Goal: Task Accomplishment & Management: Complete application form

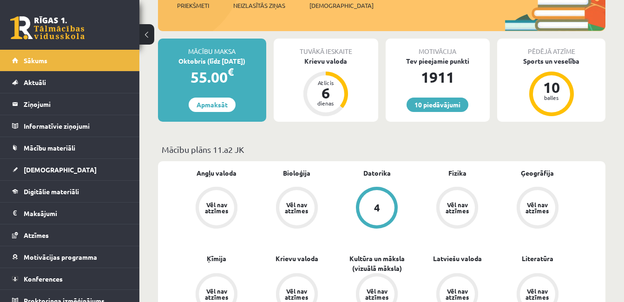
scroll to position [93, 0]
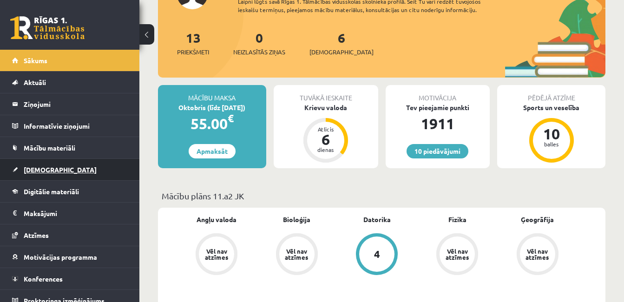
click at [59, 173] on link "[DEMOGRAPHIC_DATA]" at bounding box center [70, 169] width 116 height 21
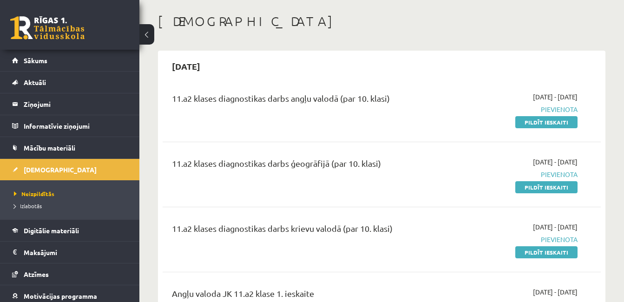
scroll to position [46, 0]
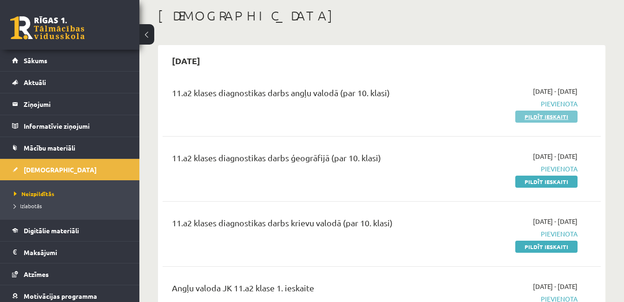
click at [536, 115] on link "Pildīt ieskaiti" at bounding box center [547, 117] width 62 height 12
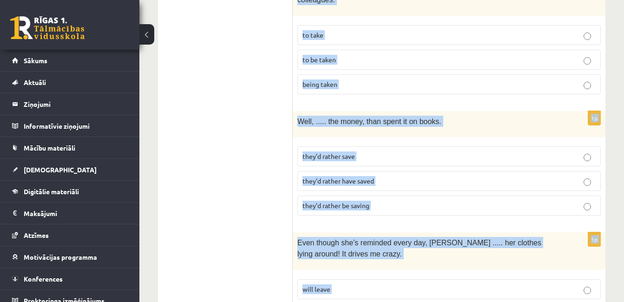
scroll to position [2417, 0]
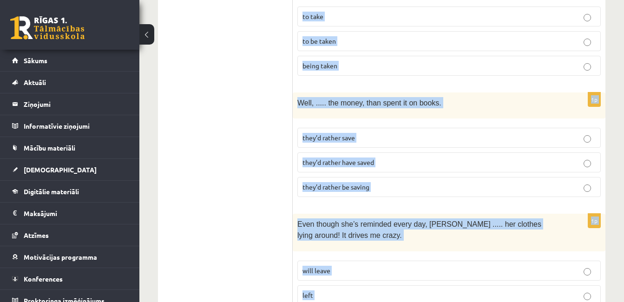
drag, startPoint x: 304, startPoint y: 80, endPoint x: 390, endPoint y: 265, distance: 203.6
drag, startPoint x: 390, startPoint y: 265, endPoint x: 328, endPoint y: 254, distance: 62.8
copy form "Read the sentence and choose the correct answer. 1p If they ..... this earlier,…"
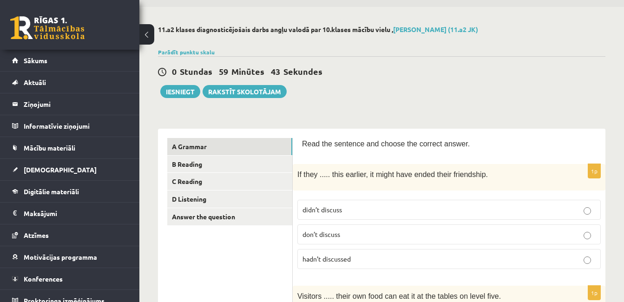
scroll to position [93, 0]
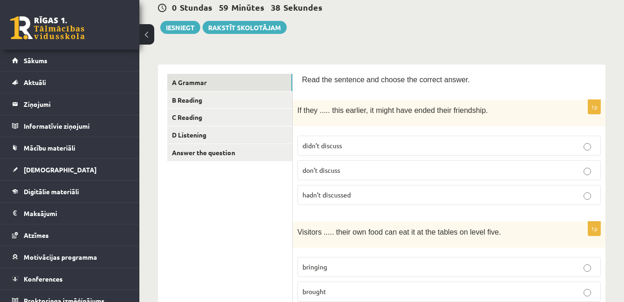
click at [348, 192] on span "hadn’t discussed" at bounding box center [327, 195] width 48 height 8
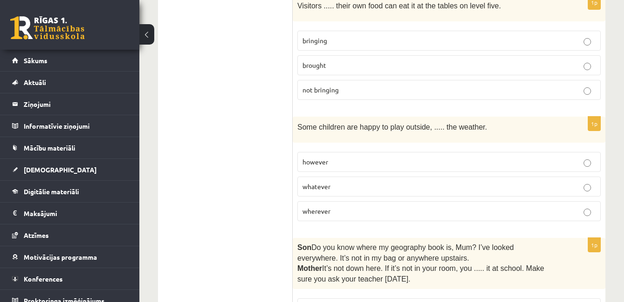
scroll to position [325, 0]
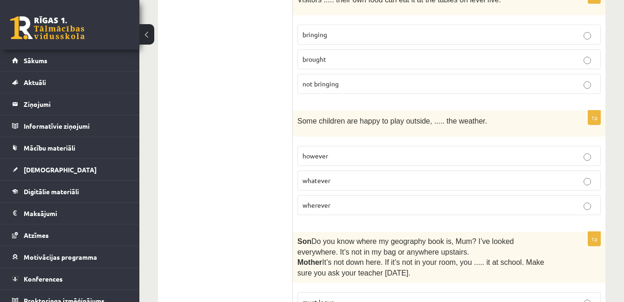
click at [329, 41] on label "bringing" at bounding box center [450, 35] width 304 height 20
click at [325, 183] on p "whatever" at bounding box center [449, 181] width 293 height 10
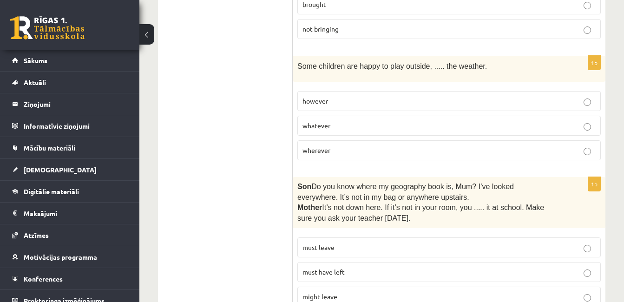
scroll to position [465, 0]
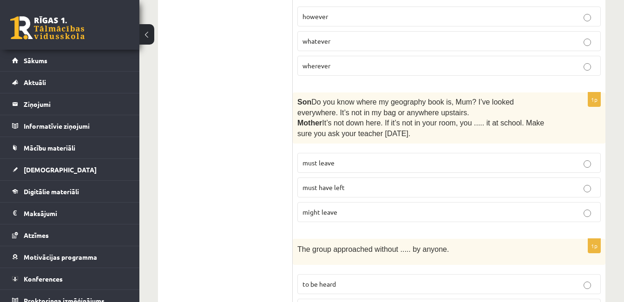
click at [355, 187] on p "must have left" at bounding box center [449, 188] width 293 height 10
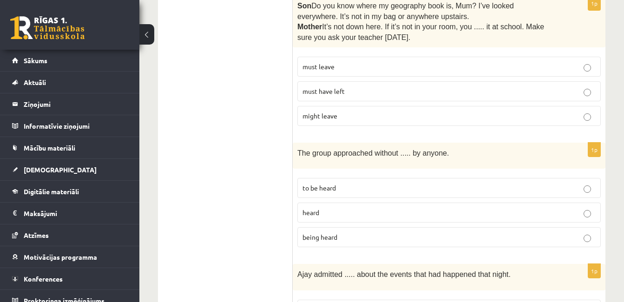
scroll to position [651, 0]
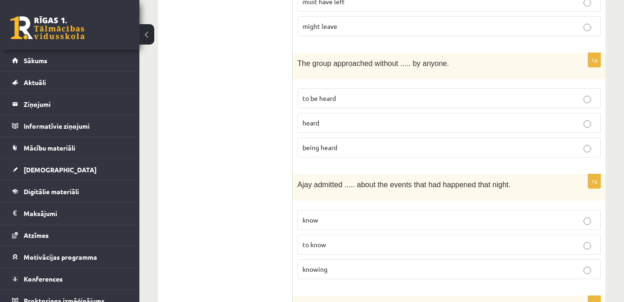
click at [332, 101] on p "to be heard" at bounding box center [449, 98] width 293 height 10
click at [332, 146] on span "being heard" at bounding box center [320, 147] width 35 height 8
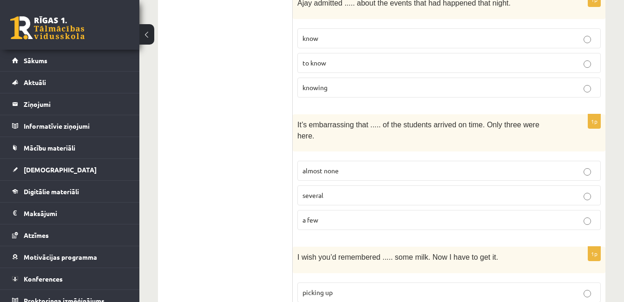
scroll to position [837, 0]
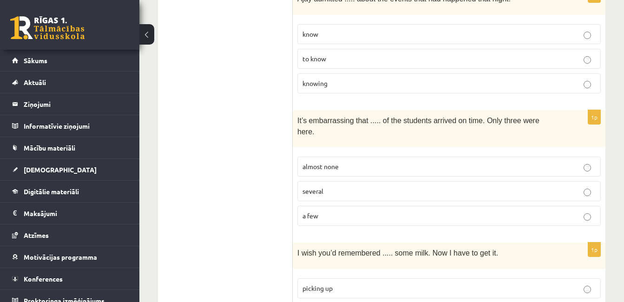
click at [348, 85] on p "knowing" at bounding box center [449, 84] width 293 height 10
click at [343, 162] on p "almost none" at bounding box center [449, 167] width 293 height 10
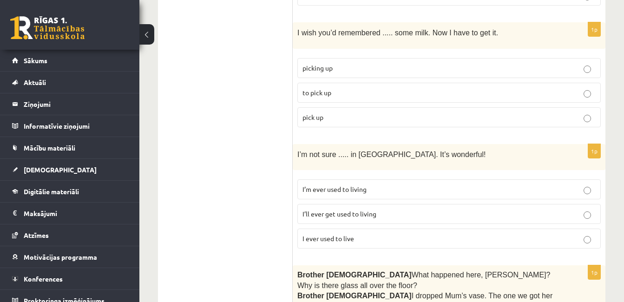
scroll to position [1069, 0]
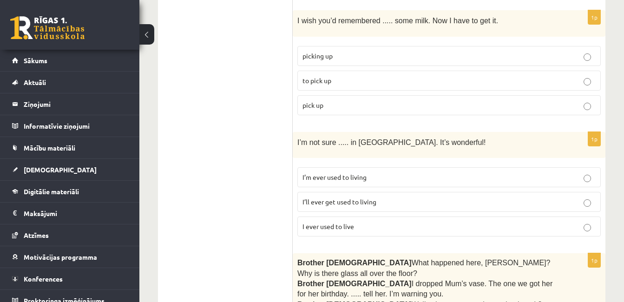
click at [342, 76] on p "to pick up" at bounding box center [449, 81] width 293 height 10
click at [351, 198] on span "I’ll ever get used to living" at bounding box center [340, 202] width 74 height 8
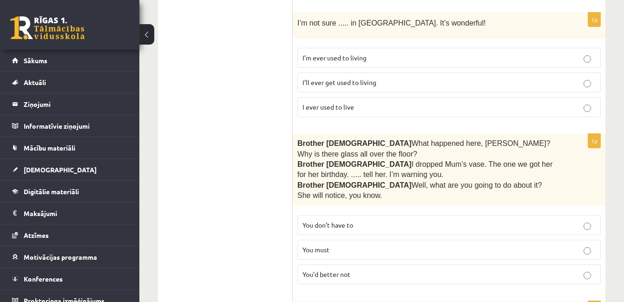
scroll to position [1302, 0]
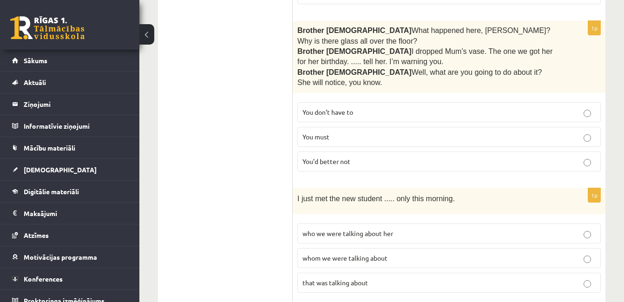
click at [353, 157] on p "You’d better not" at bounding box center [449, 162] width 293 height 10
click at [347, 254] on span "whom we were talking about" at bounding box center [345, 258] width 85 height 8
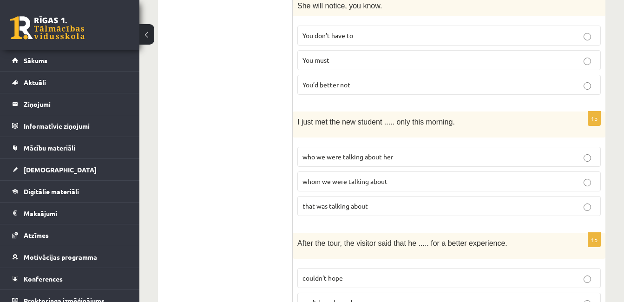
scroll to position [1441, 0]
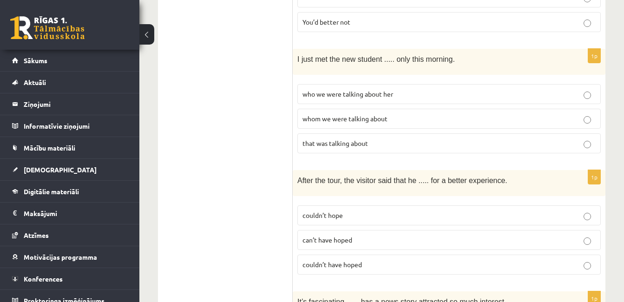
click at [346, 255] on label "couldn’t have hoped" at bounding box center [450, 265] width 304 height 20
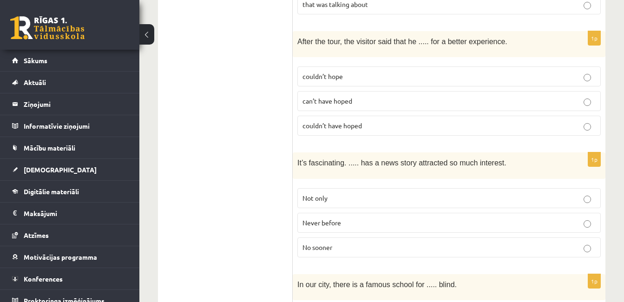
scroll to position [1581, 0]
click at [353, 218] on p "Never before" at bounding box center [449, 223] width 293 height 10
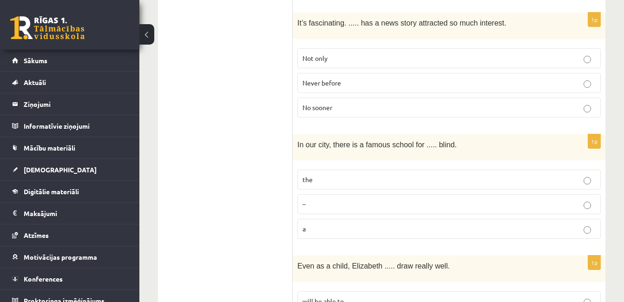
click at [334, 175] on p "the" at bounding box center [449, 180] width 293 height 10
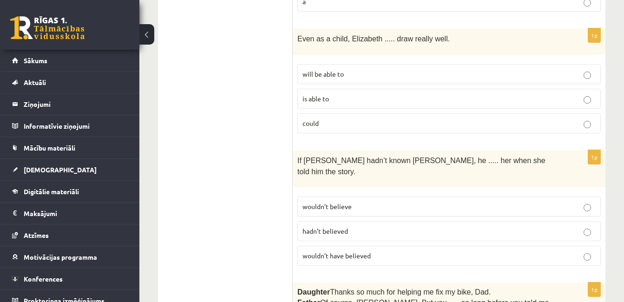
scroll to position [1953, 0]
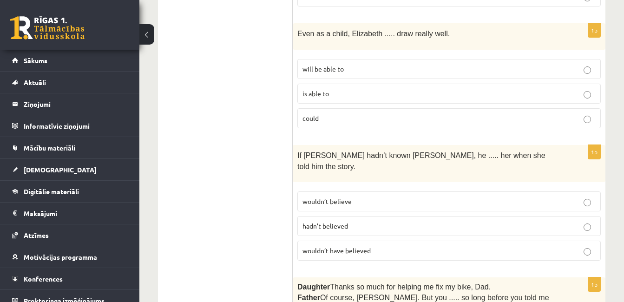
click at [332, 113] on p "could" at bounding box center [449, 118] width 293 height 10
click at [338, 246] on p "wouldn’t have believed" at bounding box center [449, 251] width 293 height 10
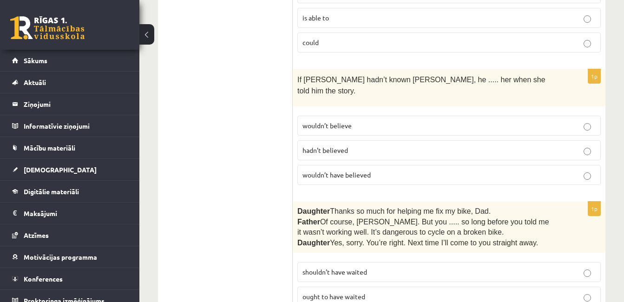
scroll to position [2092, 0]
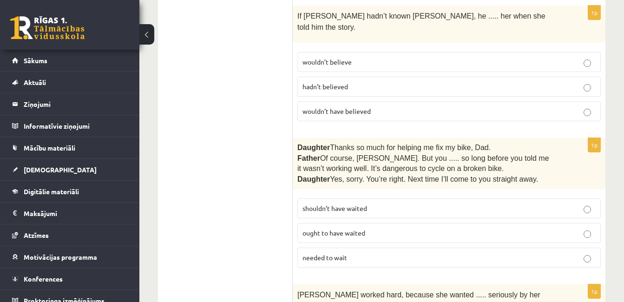
click at [349, 204] on span "shouldn’t have waited" at bounding box center [335, 208] width 65 height 8
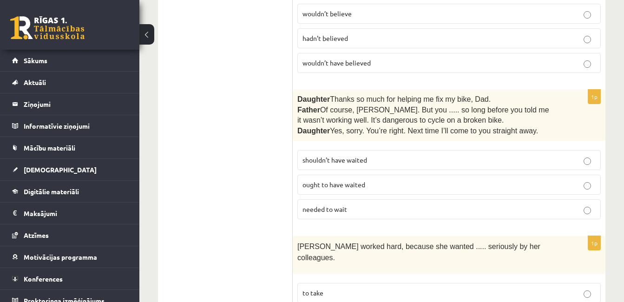
scroll to position [2232, 0]
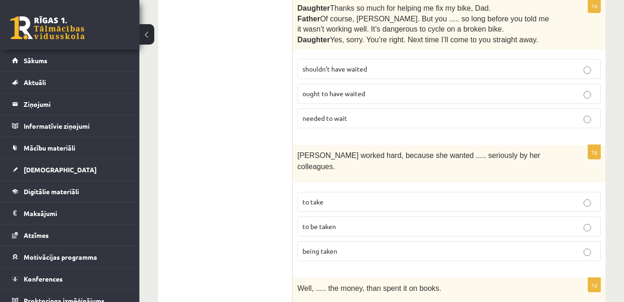
click at [332, 246] on p "being taken" at bounding box center [449, 251] width 293 height 10
click at [328, 217] on label "to be taken" at bounding box center [450, 227] width 304 height 20
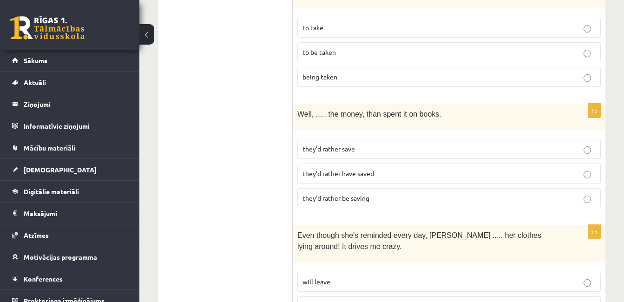
scroll to position [2417, 0]
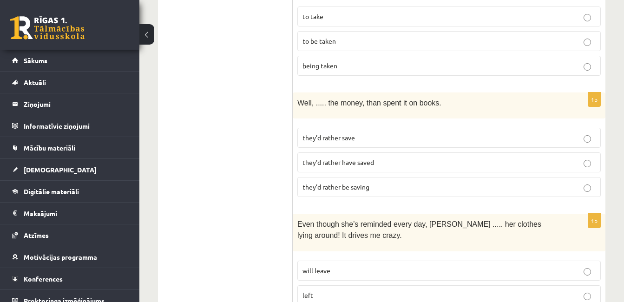
click at [379, 158] on p "they’d rather have saved" at bounding box center [449, 163] width 293 height 10
click at [324, 266] on span "will leave" at bounding box center [317, 270] width 28 height 8
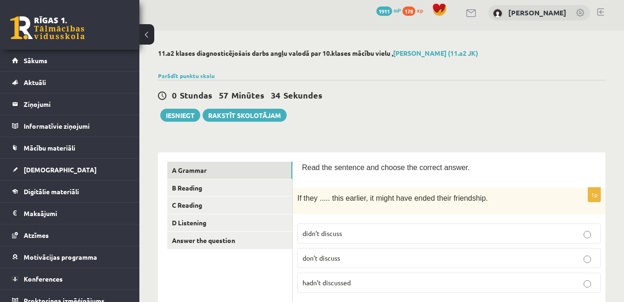
scroll to position [0, 0]
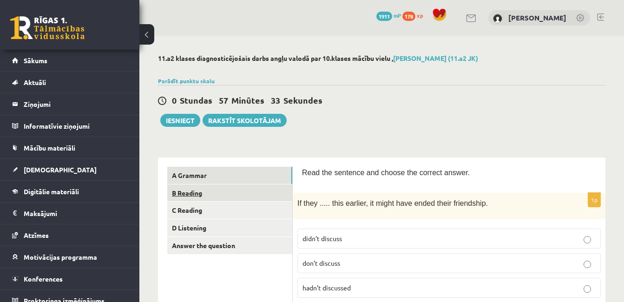
click at [206, 191] on link "B Reading" at bounding box center [229, 193] width 125 height 17
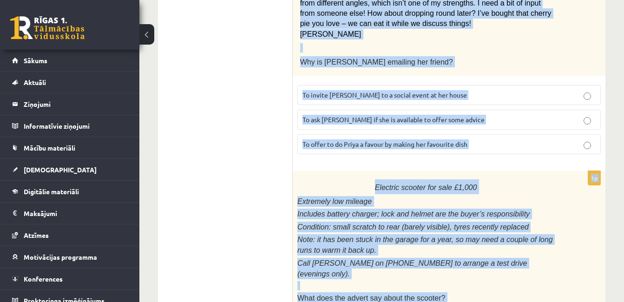
scroll to position [1204, 0]
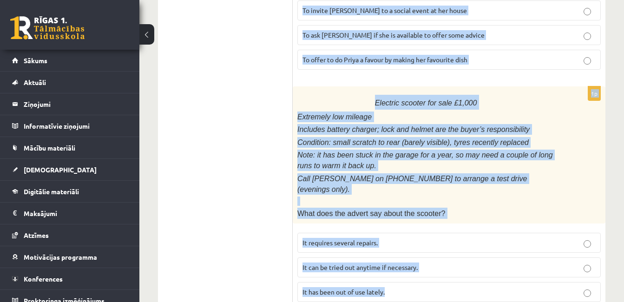
drag, startPoint x: 304, startPoint y: 174, endPoint x: 402, endPoint y: 284, distance: 147.2
drag, startPoint x: 402, startPoint y: 284, endPoint x: 381, endPoint y: 259, distance: 33.0
copy form "Read the text and choose the correct answer. 1p Home ..... About Fashionista To…"
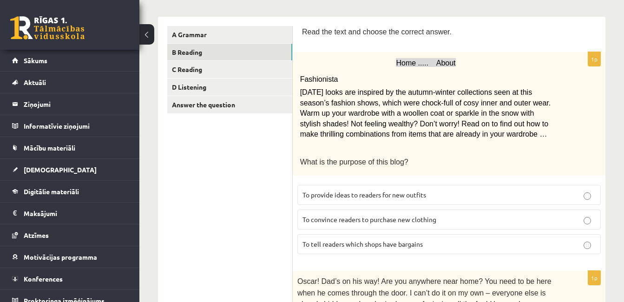
scroll to position [135, 0]
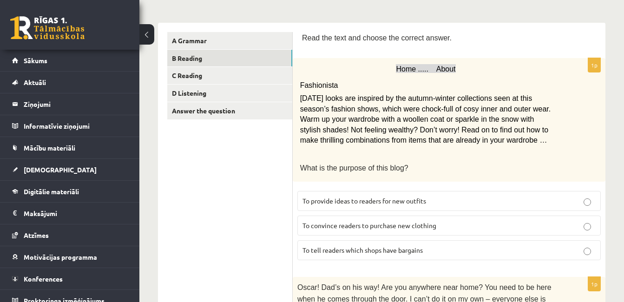
click at [357, 203] on span "To provide ideas to readers for new outfits" at bounding box center [365, 201] width 124 height 8
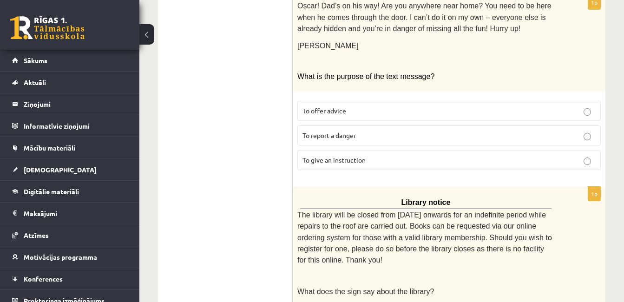
scroll to position [460, 0]
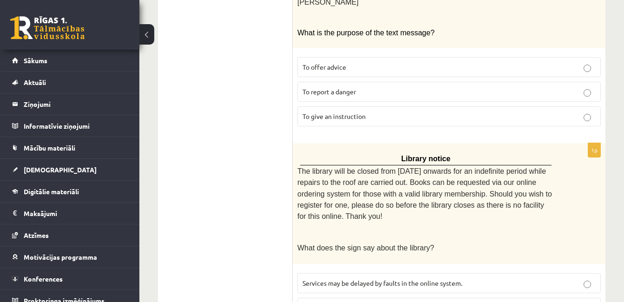
click at [351, 112] on span "To give an instruction" at bounding box center [334, 116] width 63 height 8
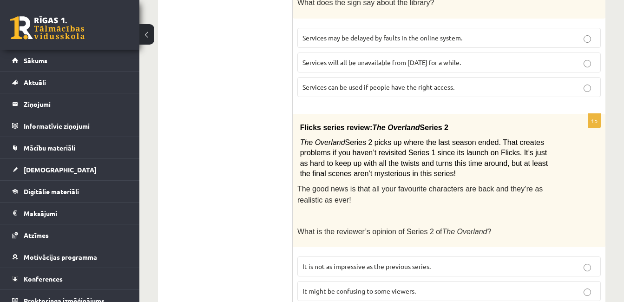
scroll to position [693, 0]
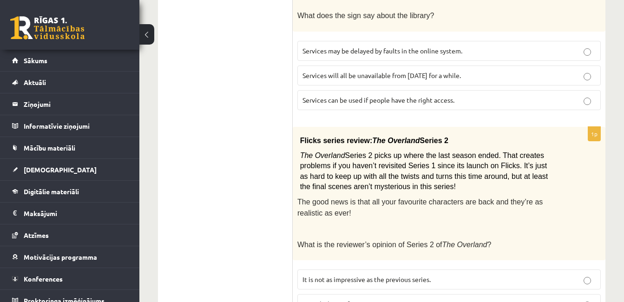
click at [364, 96] on span "Services can be used if people have the right access." at bounding box center [379, 100] width 152 height 8
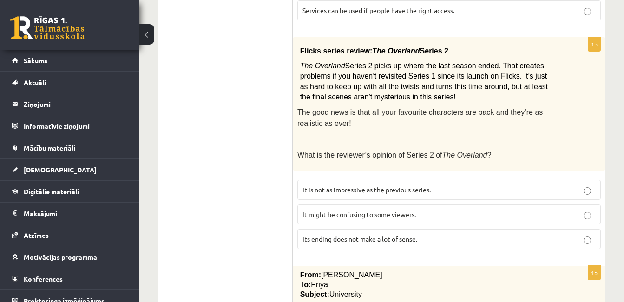
scroll to position [786, 0]
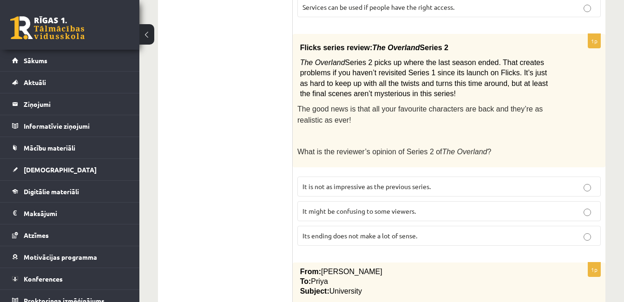
click at [342, 201] on label "It might be confusing to some viewers." at bounding box center [450, 211] width 304 height 20
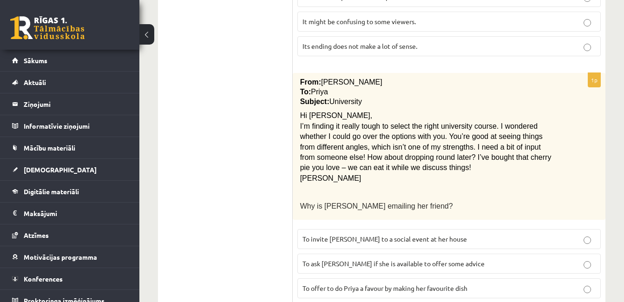
scroll to position [1065, 0]
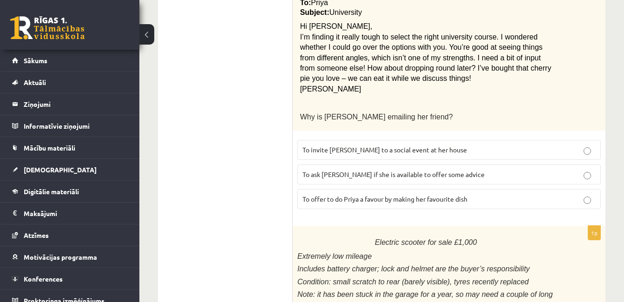
click at [343, 170] on span "To ask Priya if she is available to offer some advice" at bounding box center [394, 174] width 182 height 8
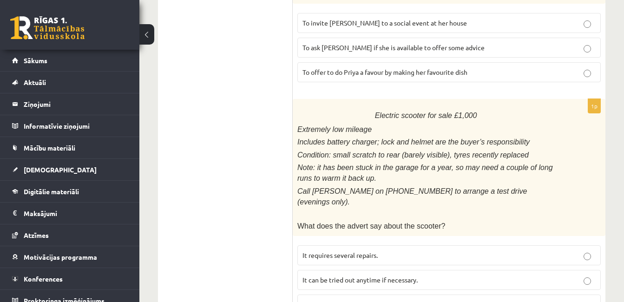
scroll to position [1204, 0]
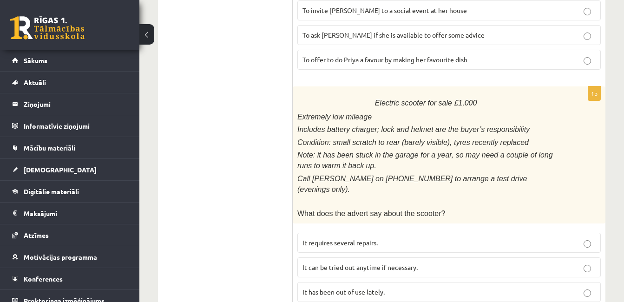
click at [339, 287] on p "It has been out of use lately." at bounding box center [449, 292] width 293 height 10
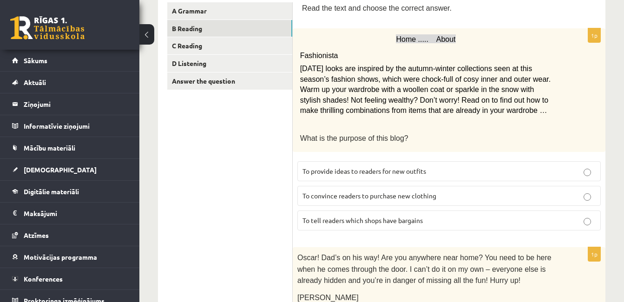
scroll to position [0, 0]
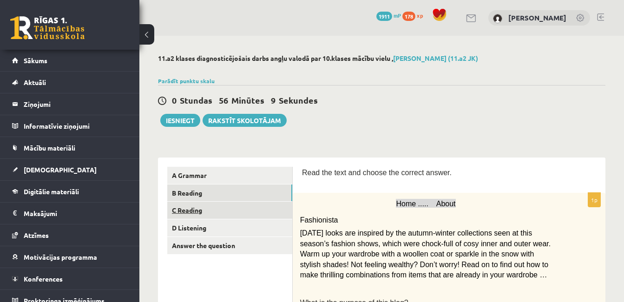
click at [190, 211] on link "C Reading" at bounding box center [229, 210] width 125 height 17
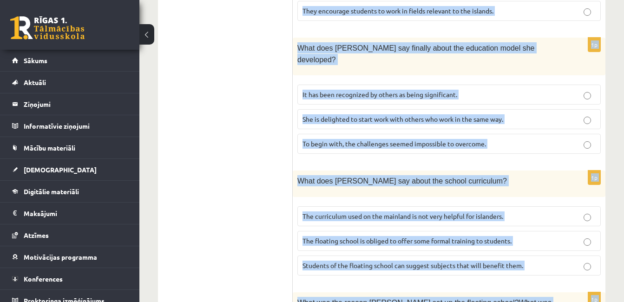
scroll to position [1029, 0]
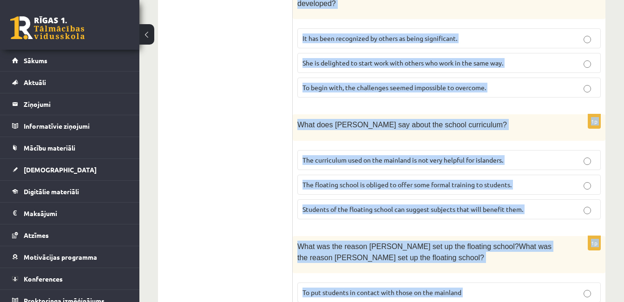
drag, startPoint x: 303, startPoint y: 172, endPoint x: 464, endPoint y: 272, distance: 190.0
drag, startPoint x: 464, startPoint y: 272, endPoint x: 420, endPoint y: 253, distance: 47.5
copy form "Read the article about an unusual school and choose the correct answer for each…"
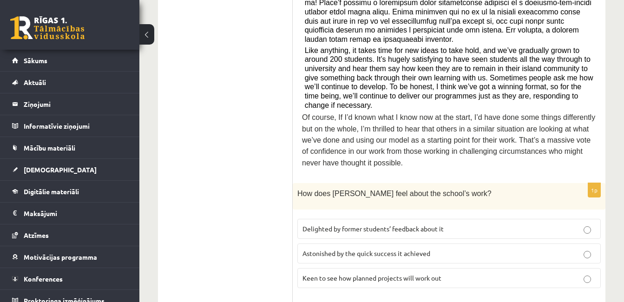
scroll to position [511, 0]
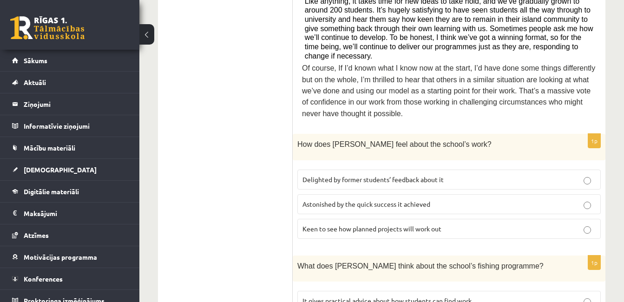
click at [325, 175] on p "Delighted by former students’ feedback about it" at bounding box center [449, 180] width 293 height 10
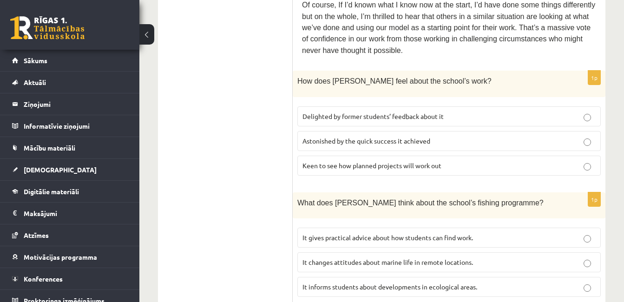
scroll to position [651, 0]
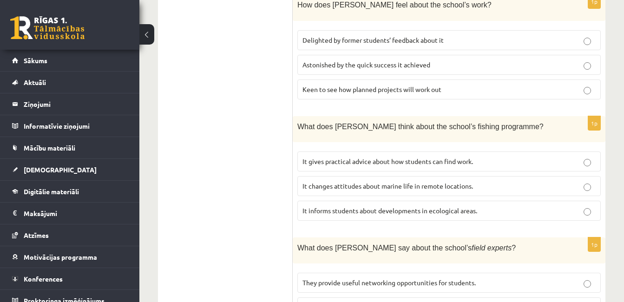
click at [341, 206] on p "It informs students about developments in ecological areas." at bounding box center [449, 211] width 293 height 10
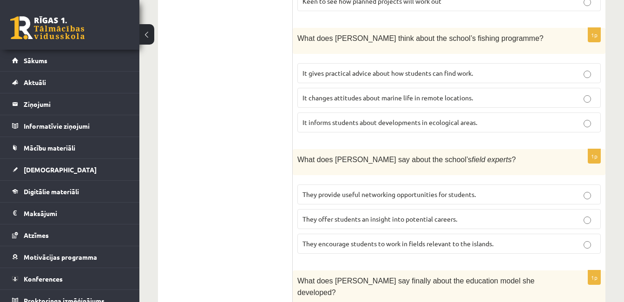
scroll to position [744, 0]
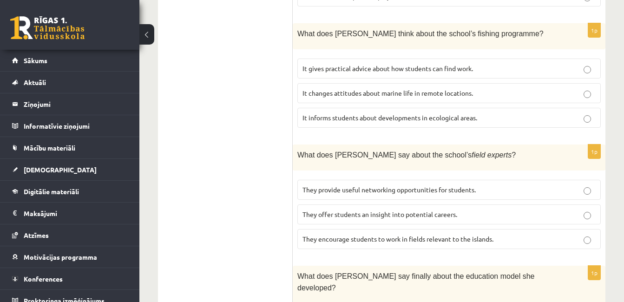
click at [353, 210] on span "They offer students an insight into potential careers." at bounding box center [380, 214] width 155 height 8
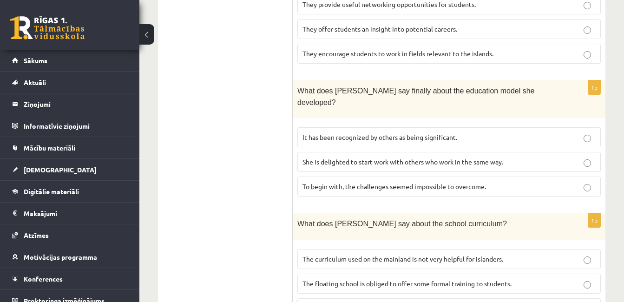
scroll to position [930, 0]
click at [345, 132] on p "It has been recognized by others as being significant." at bounding box center [449, 137] width 293 height 10
click at [345, 254] on span "The curriculum used on the mainland is not very helpful for islanders." at bounding box center [403, 258] width 201 height 8
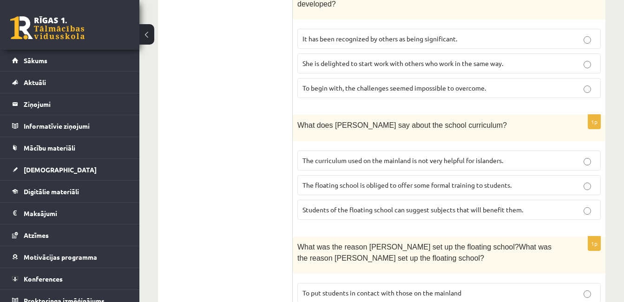
scroll to position [1029, 0]
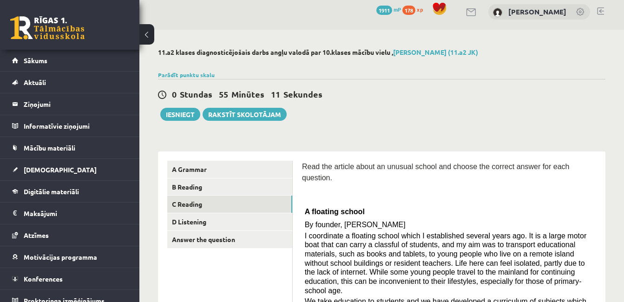
scroll to position [0, 0]
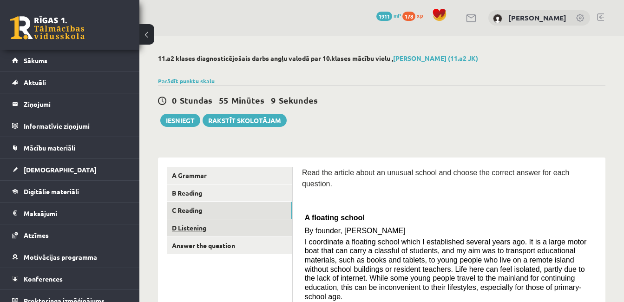
click at [209, 233] on link "D Listening" at bounding box center [229, 227] width 125 height 17
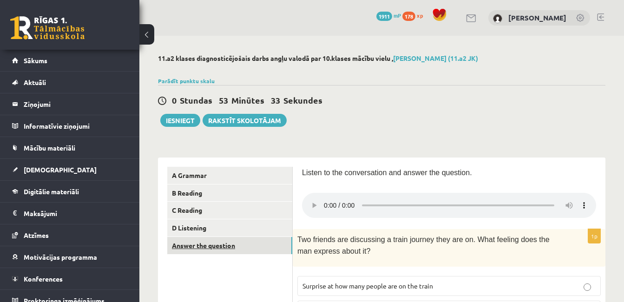
click at [226, 246] on link "Answer the question" at bounding box center [229, 245] width 125 height 17
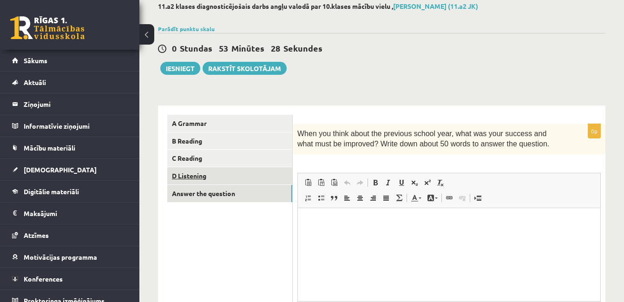
click at [243, 182] on link "D Listening" at bounding box center [229, 175] width 125 height 17
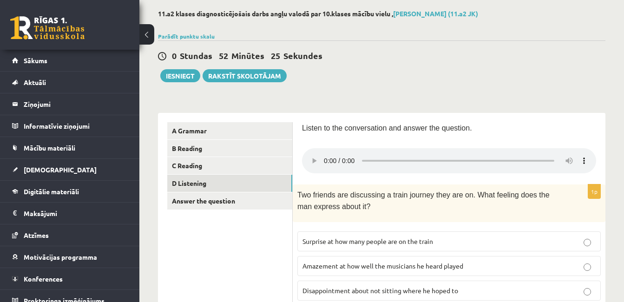
scroll to position [99, 0]
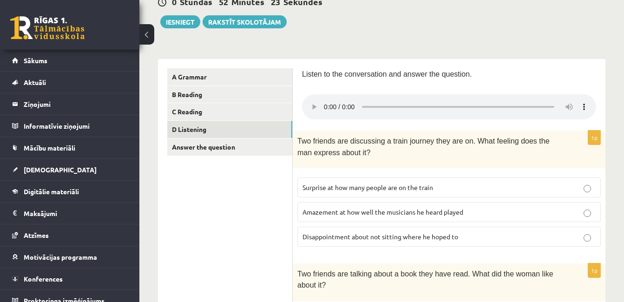
click at [356, 189] on span "Surprise at how many people are on the train" at bounding box center [368, 187] width 131 height 8
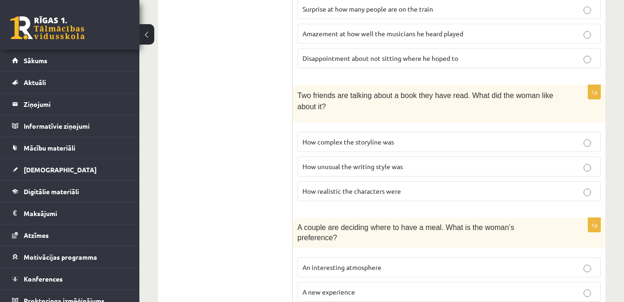
scroll to position [285, 0]
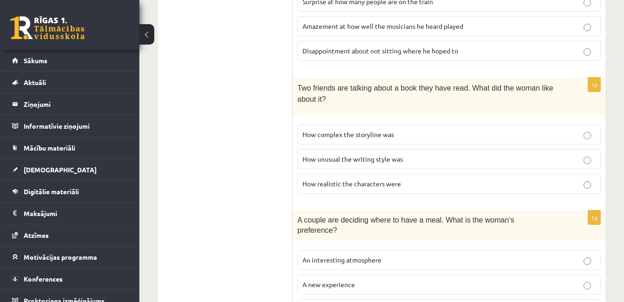
click at [356, 163] on label "How unusual the writing style was" at bounding box center [450, 159] width 304 height 20
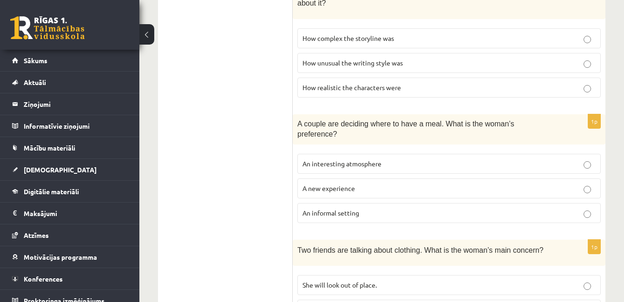
scroll to position [471, 0]
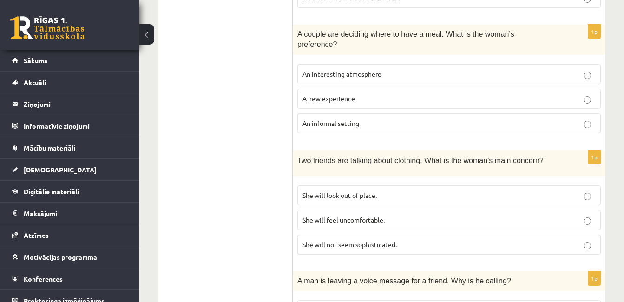
click at [362, 119] on label "An informal setting" at bounding box center [450, 123] width 304 height 20
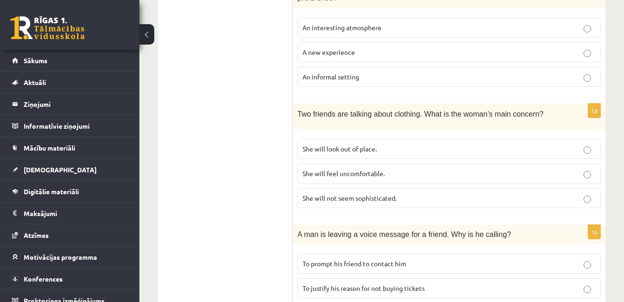
click at [362, 145] on span "She will look out of place." at bounding box center [340, 149] width 74 height 8
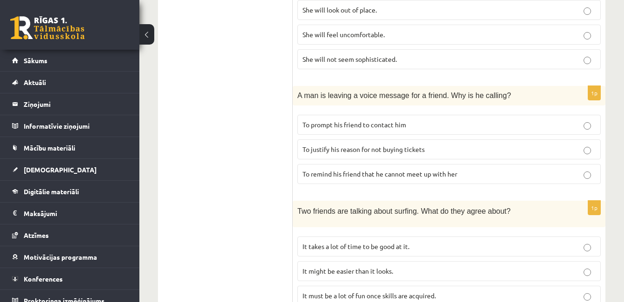
scroll to position [657, 0]
click at [358, 145] on span "To justify his reason for not buying tickets" at bounding box center [364, 149] width 122 height 8
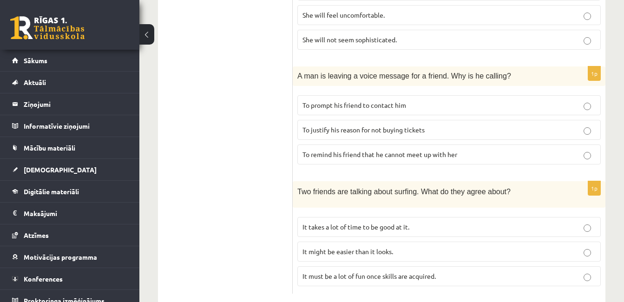
scroll to position [683, 0]
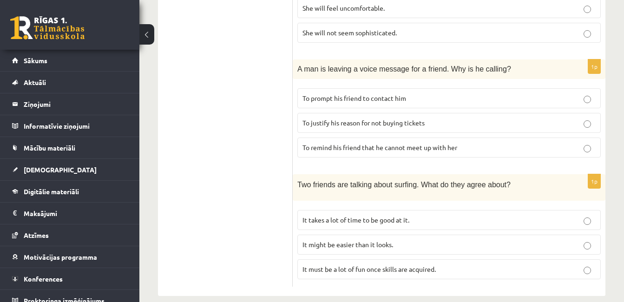
click at [372, 265] on span "It must be a lot of fun once skills are acquired." at bounding box center [369, 269] width 133 height 8
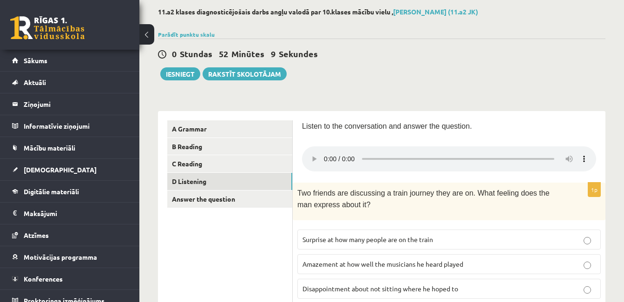
scroll to position [0, 0]
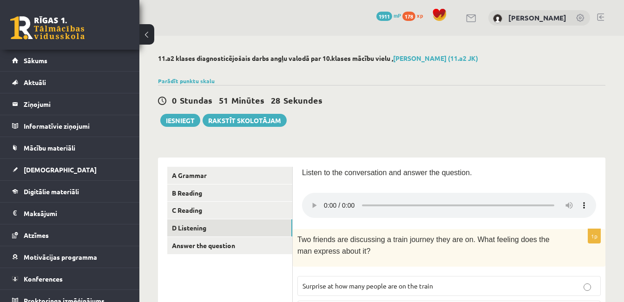
drag, startPoint x: 191, startPoint y: 121, endPoint x: 272, endPoint y: 70, distance: 95.6
click at [272, 70] on div at bounding box center [382, 69] width 448 height 9
click at [183, 125] on button "Iesniegt" at bounding box center [180, 120] width 40 height 13
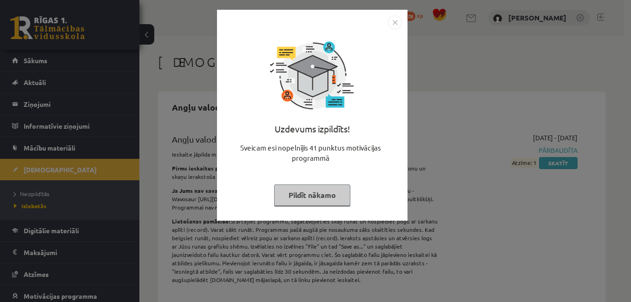
click at [394, 18] on img "Close" at bounding box center [395, 22] width 14 height 14
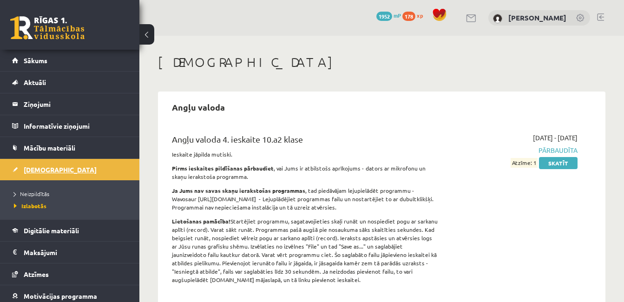
click at [56, 175] on link "[DEMOGRAPHIC_DATA]" at bounding box center [70, 169] width 116 height 21
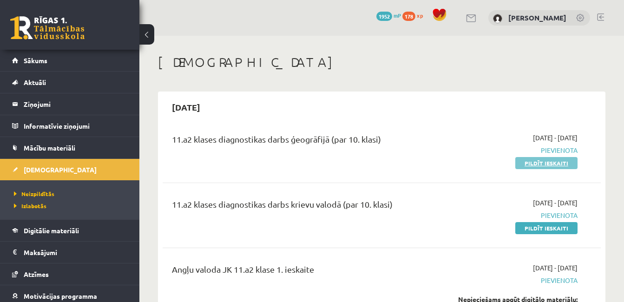
click at [564, 163] on link "Pildīt ieskaiti" at bounding box center [547, 163] width 62 height 12
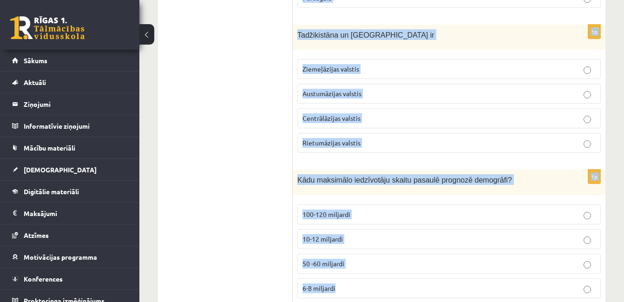
scroll to position [4466, 0]
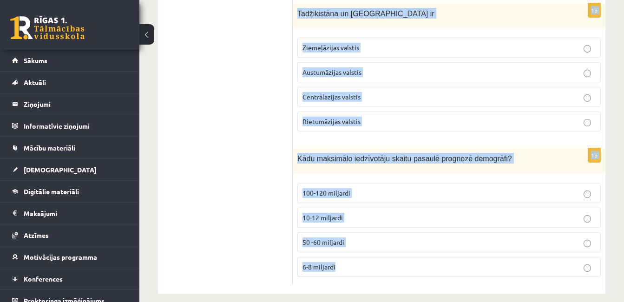
drag, startPoint x: 298, startPoint y: 184, endPoint x: 400, endPoint y: 322, distance: 172.0
copy form "Nabadzīgo iedzīvotāju skaits pasaulē pieaug samazinās nemainās 1p Vienkāršai at…"
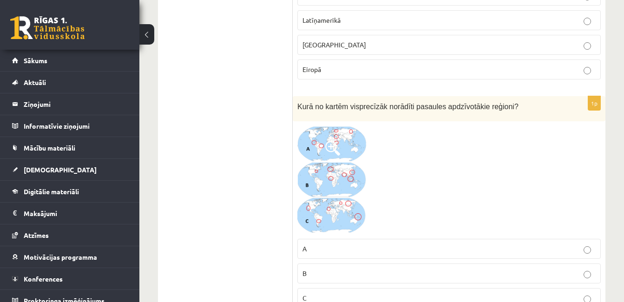
scroll to position [2421, 0]
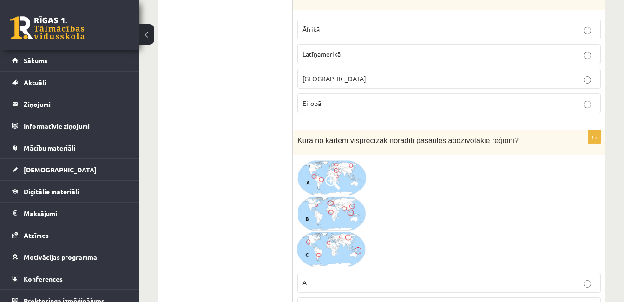
drag, startPoint x: 325, startPoint y: 193, endPoint x: 214, endPoint y: 121, distance: 132.5
click at [214, 121] on ul "Tests" at bounding box center [230, 38] width 126 height 4584
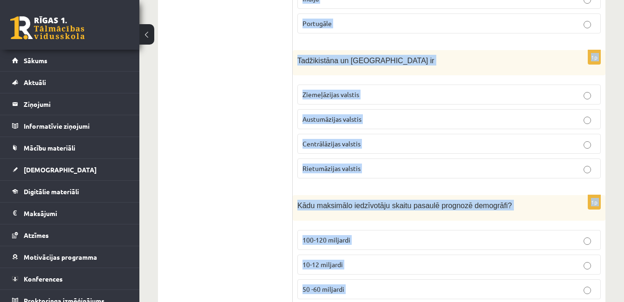
scroll to position [4466, 0]
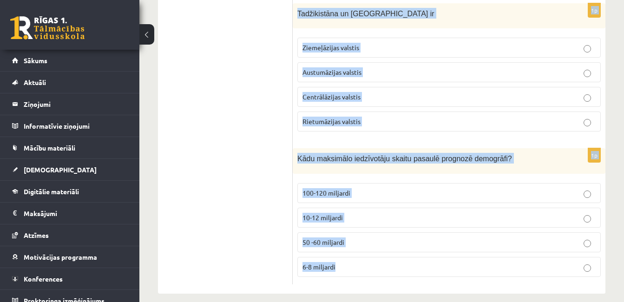
drag, startPoint x: 300, startPoint y: 187, endPoint x: 417, endPoint y: 322, distance: 179.0
copy form "Nabadzīgo iedzīvotāju skaits pasaulē pieaug samazinās nemainās 1p Vienkāršai at…"
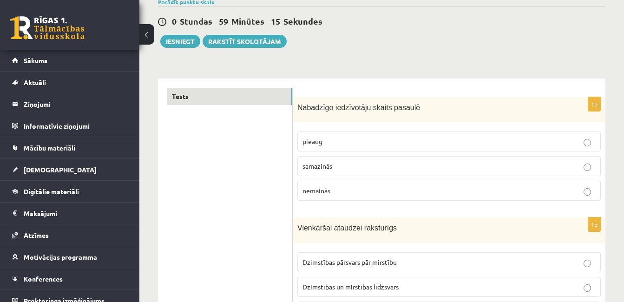
scroll to position [139, 0]
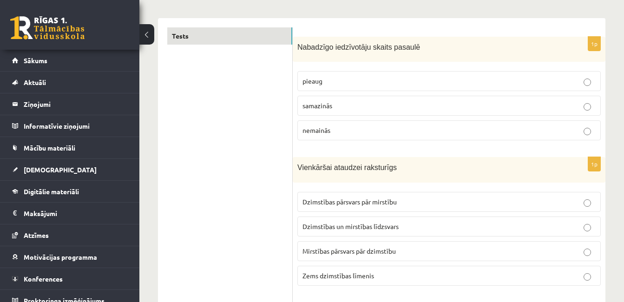
click at [335, 80] on p "pieaug" at bounding box center [449, 81] width 293 height 10
click at [351, 196] on label "Dzimstības pārsvars pār mirstību" at bounding box center [450, 202] width 304 height 20
click at [323, 223] on span "Dzimstības un mirstības līdzsvars" at bounding box center [351, 226] width 96 height 8
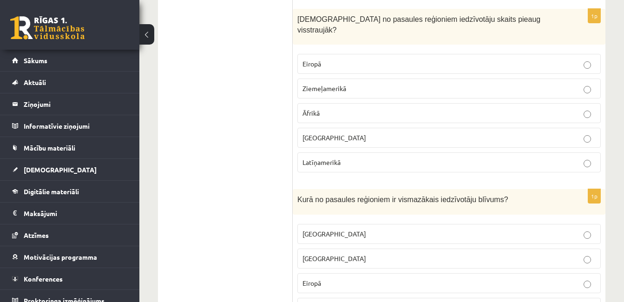
scroll to position [465, 0]
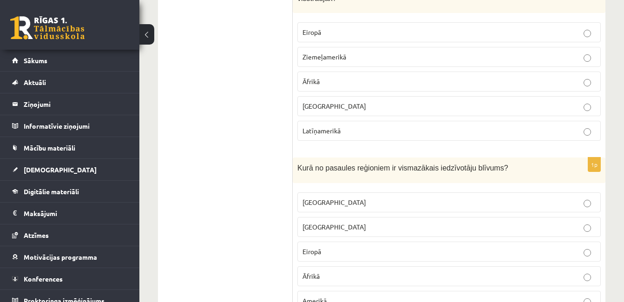
click at [321, 77] on p "Āfrikā" at bounding box center [449, 82] width 293 height 10
click at [325, 198] on span "Austrālijā" at bounding box center [335, 202] width 64 height 8
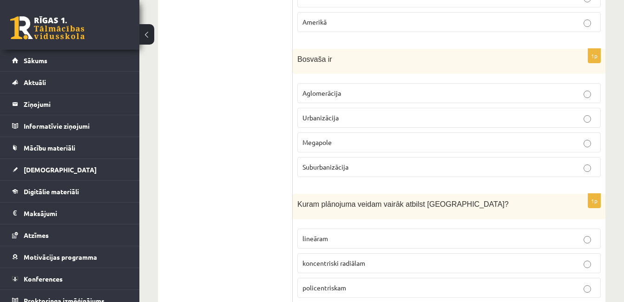
scroll to position [790, 0]
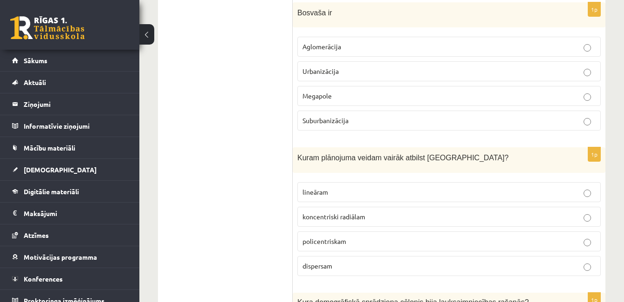
click at [333, 91] on p "Megapole" at bounding box center [449, 96] width 293 height 10
click at [343, 212] on span "koncentriski radiālam" at bounding box center [334, 216] width 63 height 8
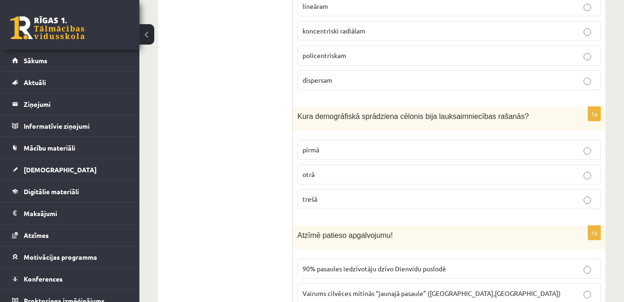
scroll to position [1069, 0]
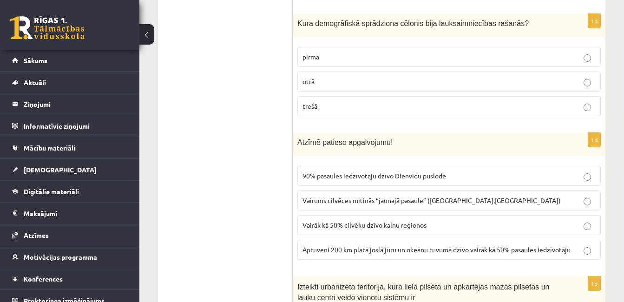
click at [330, 52] on p "pirmā" at bounding box center [449, 57] width 293 height 10
click at [359, 246] on span "Aptuveni 200 km platā joslā jūru un okeānu tuvumā dzīvo vairāk kā 50% pasaules …" at bounding box center [437, 250] width 268 height 8
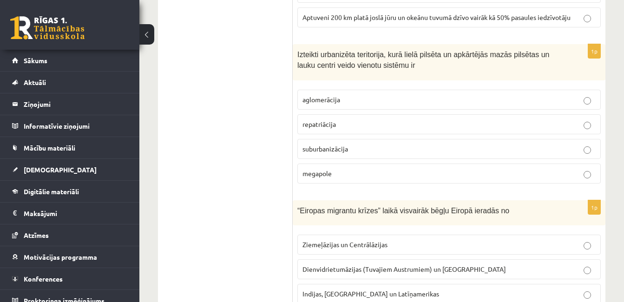
scroll to position [1348, 0]
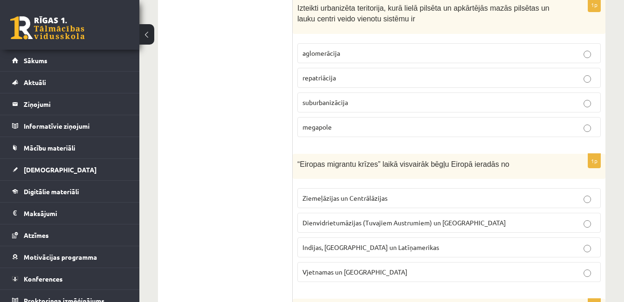
click at [325, 49] on span "aglomerācija" at bounding box center [322, 53] width 38 height 8
click at [348, 219] on span "Dienvidrietumāzijas (Tuvajiem Austrumiem) un Āfrikas" at bounding box center [405, 223] width 204 height 8
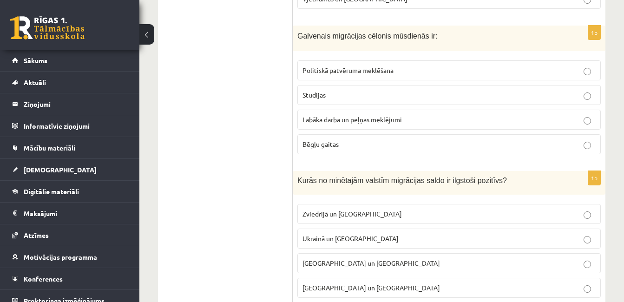
scroll to position [1627, 0]
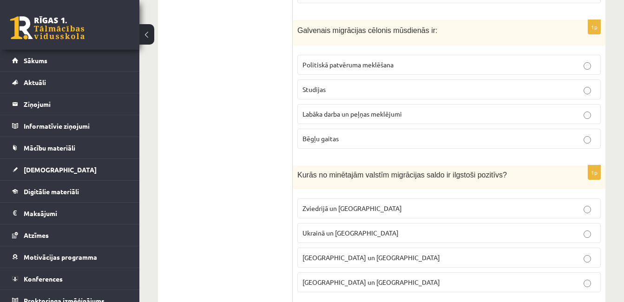
click at [326, 204] on p "Zviedrijā un ASV" at bounding box center [449, 209] width 293 height 10
click at [341, 110] on span "Labāka darba un peļņas meklējumi" at bounding box center [353, 114] width 100 height 8
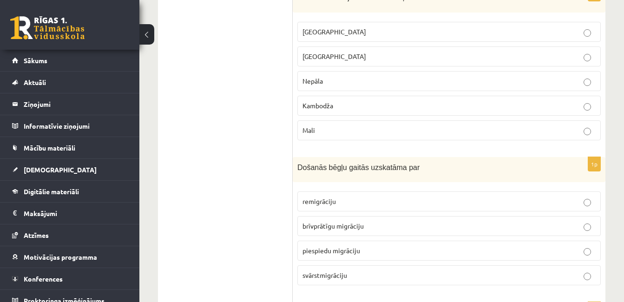
scroll to position [1953, 0]
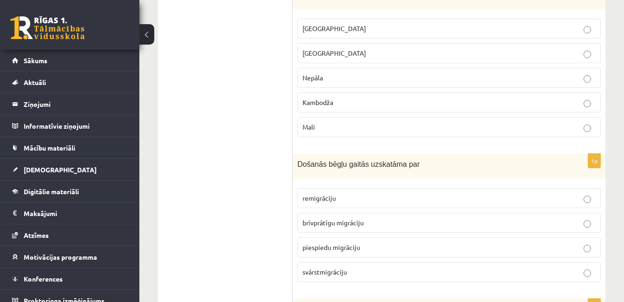
click at [323, 19] on label "Meksika" at bounding box center [450, 29] width 304 height 20
click at [330, 243] on span "piespiedu migrāciju" at bounding box center [332, 247] width 58 height 8
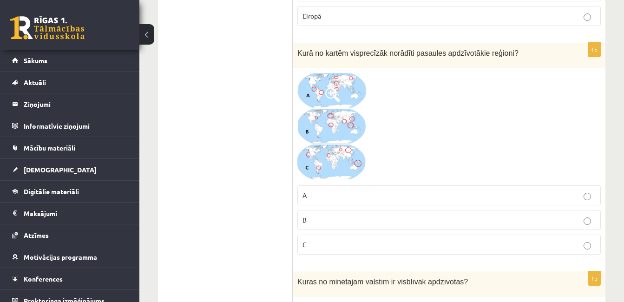
scroll to position [2511, 0]
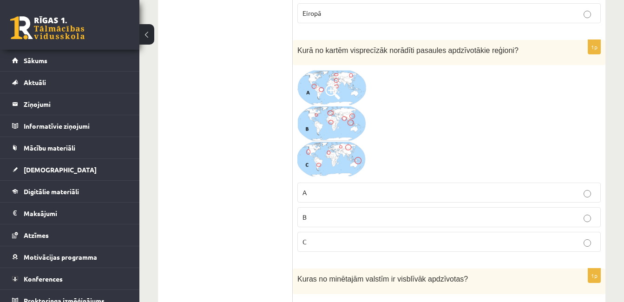
click at [341, 212] on p "B" at bounding box center [449, 217] width 293 height 10
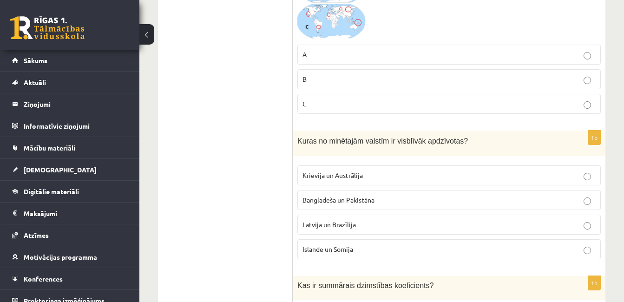
scroll to position [2650, 0]
click at [357, 194] on p "Bangladeša un Pakistāna" at bounding box center [449, 199] width 293 height 10
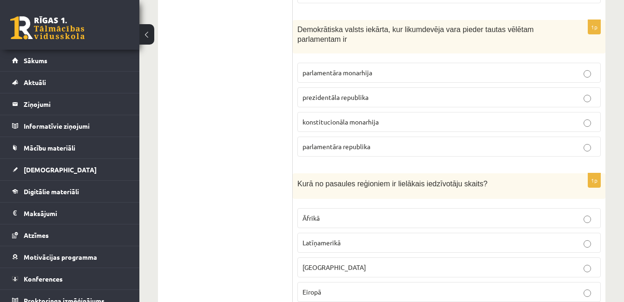
scroll to position [4466, 0]
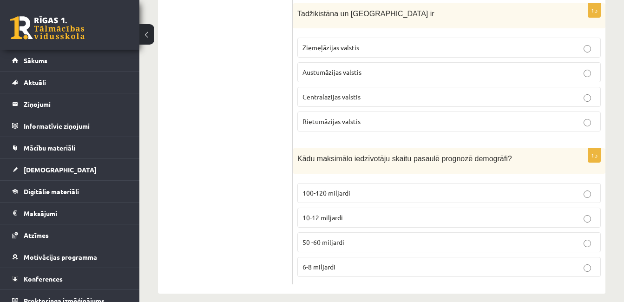
click at [324, 213] on span "10-12 miljardi" at bounding box center [323, 217] width 40 height 8
click at [343, 93] on span "Centrālāzijas valstis" at bounding box center [332, 97] width 58 height 8
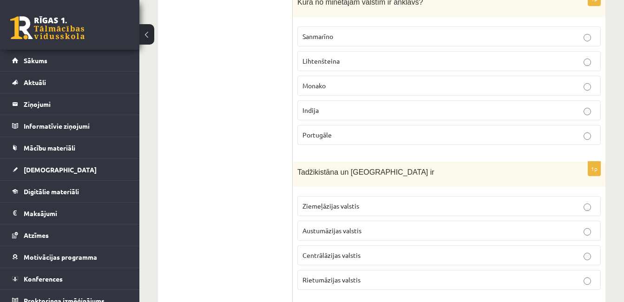
scroll to position [4280, 0]
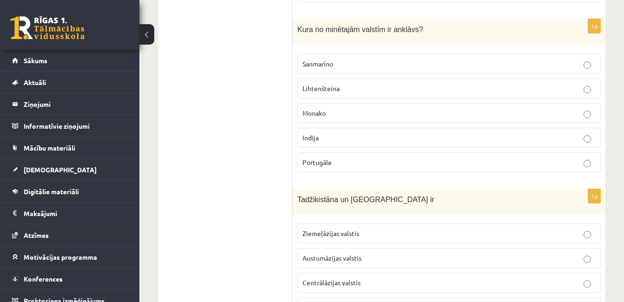
click at [330, 59] on p "Sanmarīno" at bounding box center [449, 64] width 293 height 10
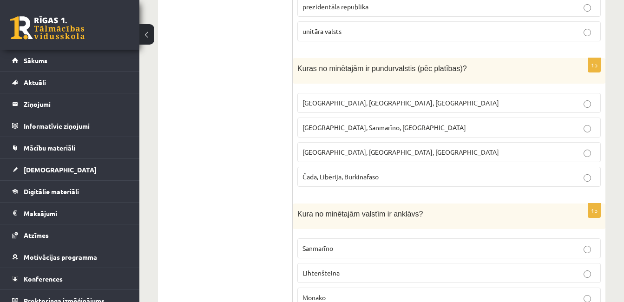
scroll to position [4094, 0]
click at [346, 125] on label "Monako, Sanmarīno, Luksemburga" at bounding box center [450, 129] width 304 height 20
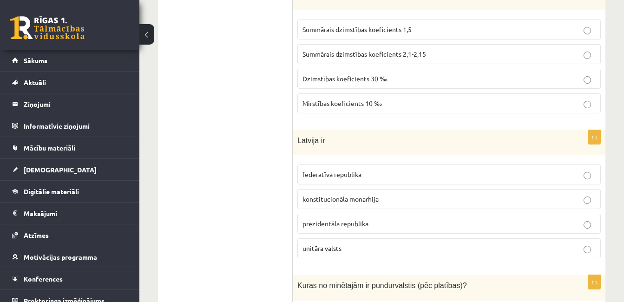
scroll to position [3862, 0]
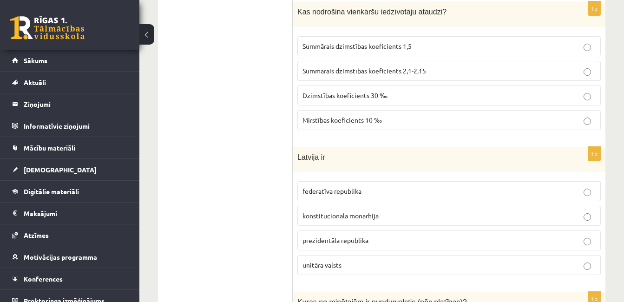
click at [335, 261] on span "unitāra valsts" at bounding box center [322, 265] width 39 height 8
click at [353, 66] on span "Summārais dzimstības koeficients 2,1-2,15" at bounding box center [365, 70] width 124 height 8
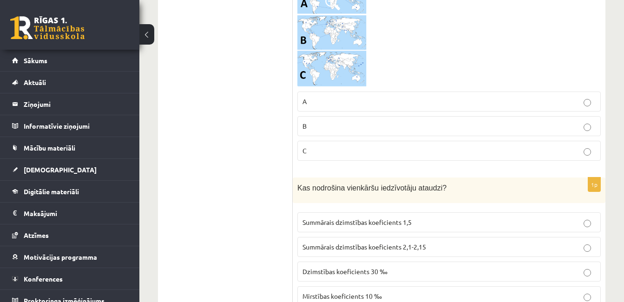
scroll to position [3630, 0]
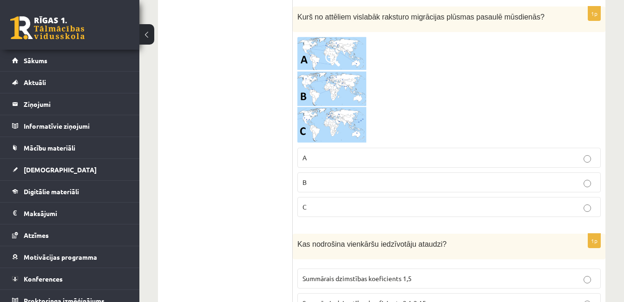
click at [369, 202] on p "C" at bounding box center [449, 207] width 293 height 10
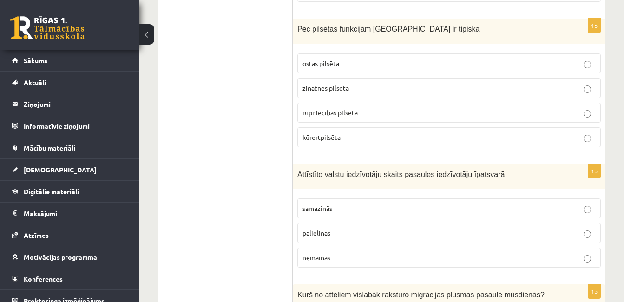
scroll to position [3351, 0]
click at [336, 205] on p "samazinās" at bounding box center [449, 210] width 293 height 10
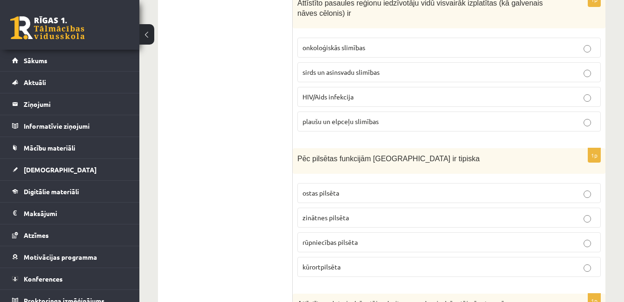
scroll to position [3211, 0]
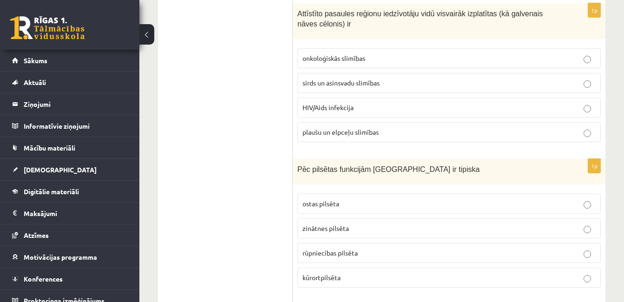
click at [330, 273] on span "kūrortpilsēta" at bounding box center [322, 277] width 38 height 8
click at [324, 79] on span "sirds un asinsvadu slimības" at bounding box center [341, 83] width 77 height 8
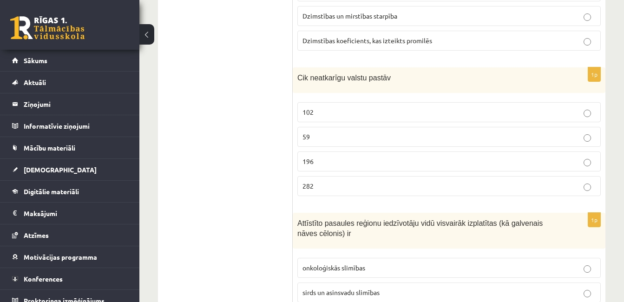
scroll to position [2979, 0]
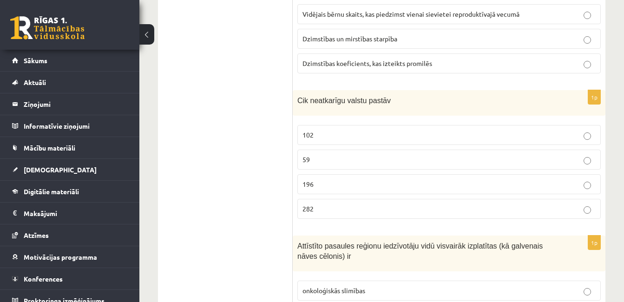
click at [328, 179] on p "196" at bounding box center [449, 184] width 293 height 10
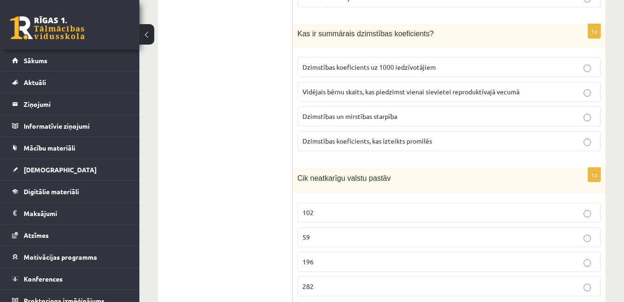
scroll to position [2886, 0]
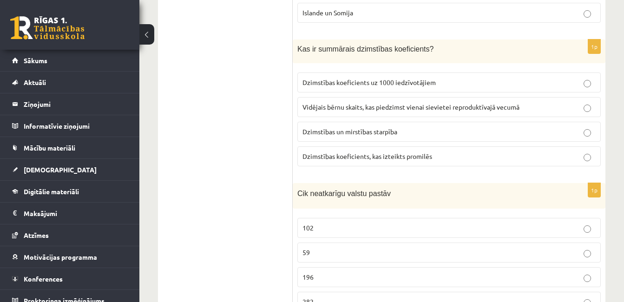
click at [350, 103] on span "Vidējais bērnu skaits, kas piedzimst vienai sievietei reproduktīvajā vecumā" at bounding box center [411, 107] width 217 height 8
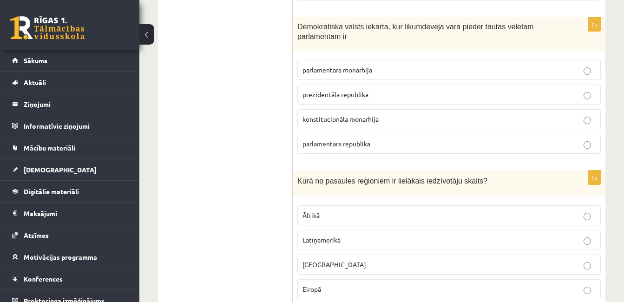
scroll to position [2281, 0]
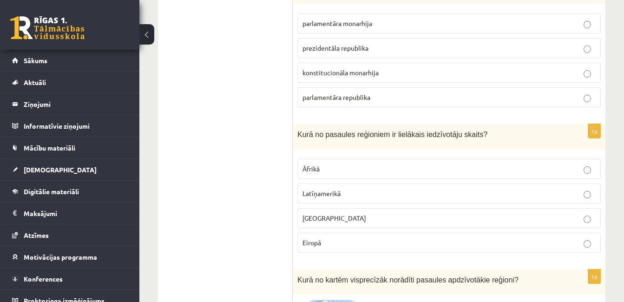
click at [340, 213] on p "Āzijā" at bounding box center [449, 218] width 293 height 10
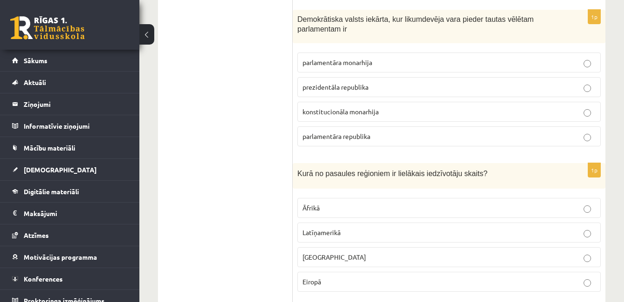
scroll to position [2188, 0]
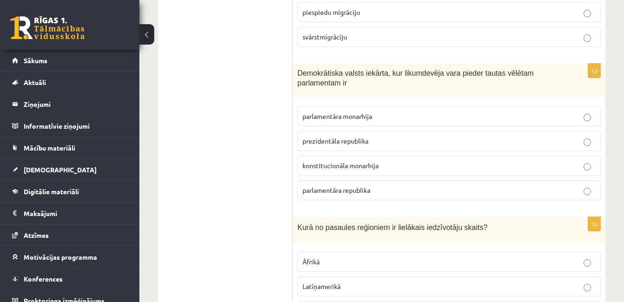
click at [342, 186] on label "parlamentāra republika" at bounding box center [450, 190] width 304 height 20
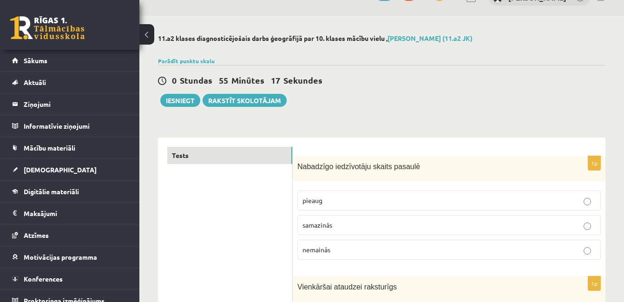
scroll to position [0, 0]
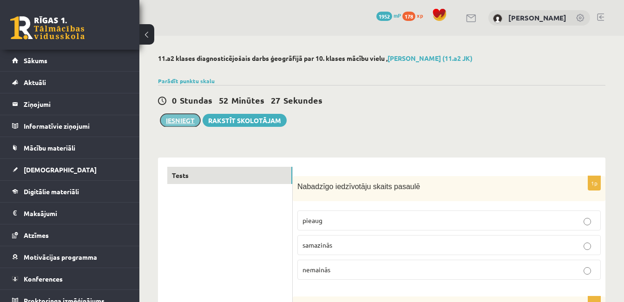
click at [185, 116] on button "Iesniegt" at bounding box center [180, 120] width 40 height 13
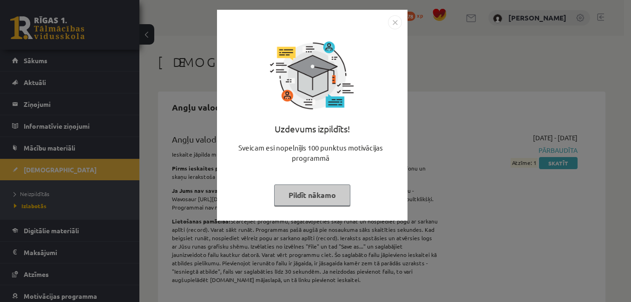
click at [388, 20] on div at bounding box center [312, 22] width 179 height 14
click at [391, 20] on img "Close" at bounding box center [395, 22] width 14 height 14
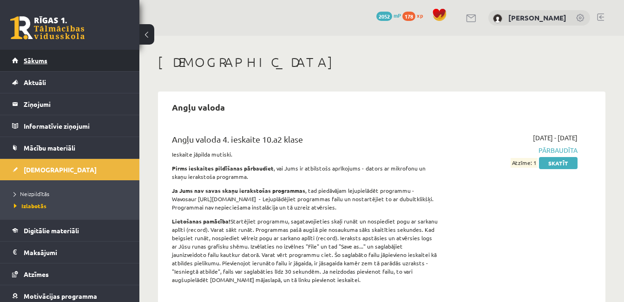
click at [74, 56] on link "Sākums" at bounding box center [70, 60] width 116 height 21
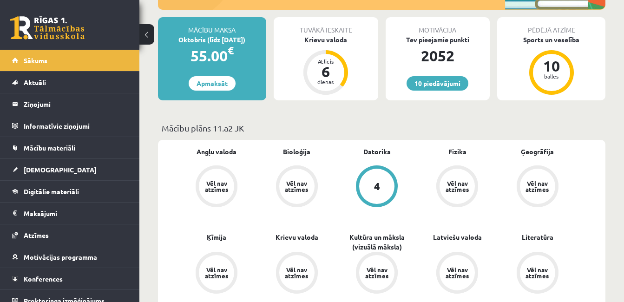
scroll to position [139, 0]
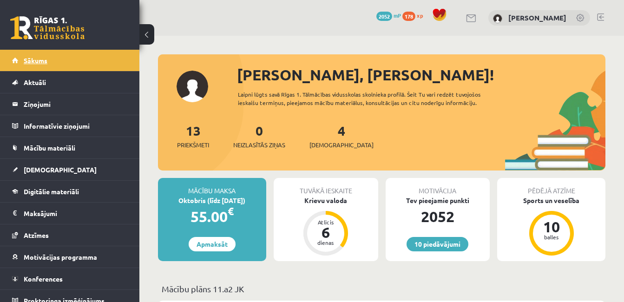
click at [74, 59] on link "Sākums" at bounding box center [70, 60] width 116 height 21
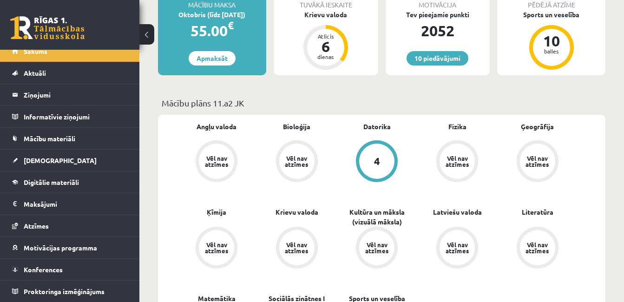
scroll to position [418, 0]
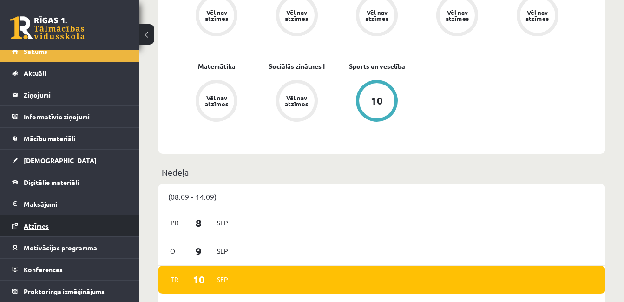
click at [60, 222] on link "Atzīmes" at bounding box center [70, 225] width 116 height 21
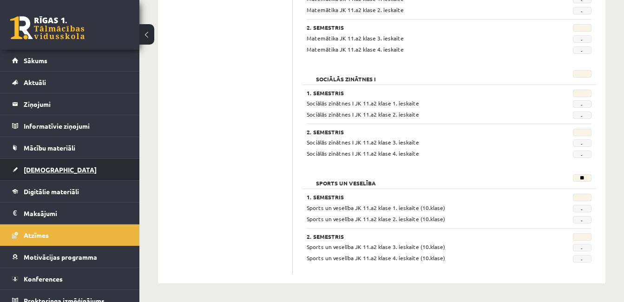
click at [58, 169] on link "[DEMOGRAPHIC_DATA]" at bounding box center [70, 169] width 116 height 21
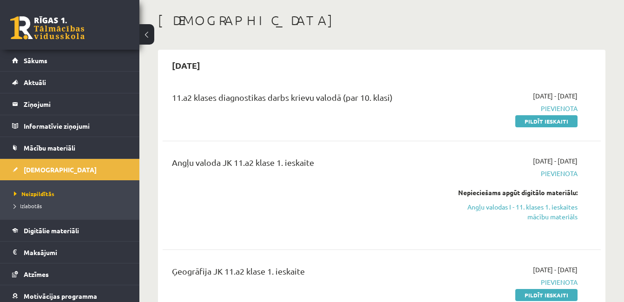
scroll to position [46, 0]
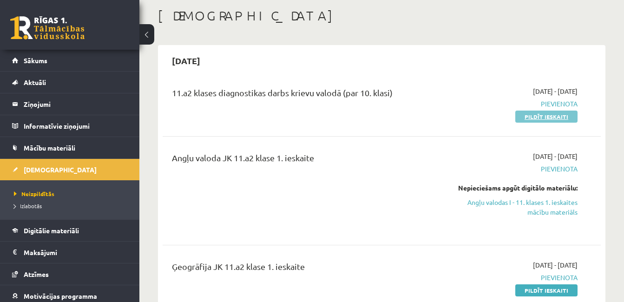
click at [548, 118] on link "Pildīt ieskaiti" at bounding box center [547, 117] width 62 height 12
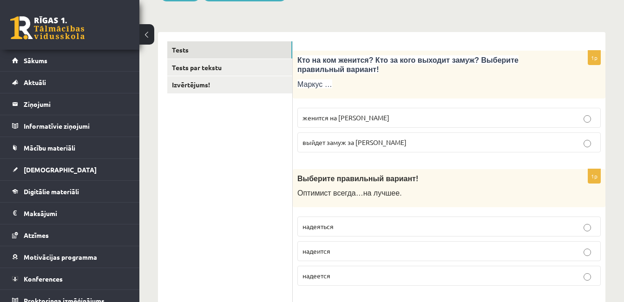
scroll to position [139, 0]
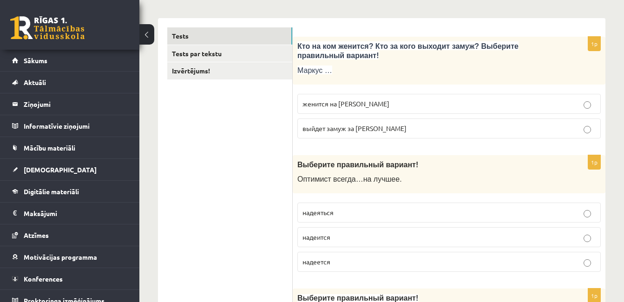
click at [322, 101] on span "женится на [PERSON_NAME]" at bounding box center [346, 104] width 87 height 8
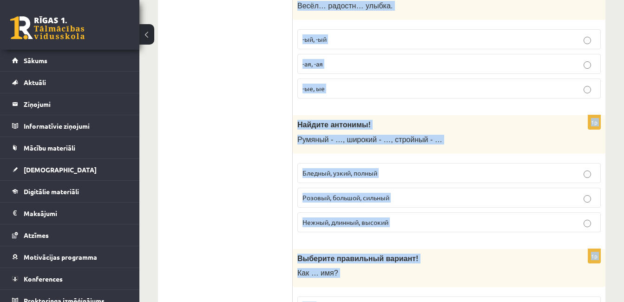
scroll to position [3100, 0]
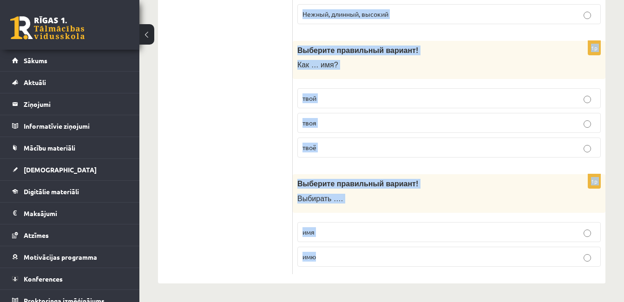
drag, startPoint x: 298, startPoint y: 165, endPoint x: 417, endPoint y: 319, distance: 194.8
copy form "Loremips dolorsitam consect! A elitsed doeius … te incidi . utlaboree dolorema …"
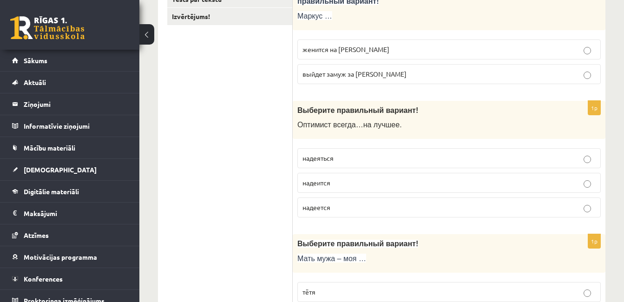
scroll to position [414, 0]
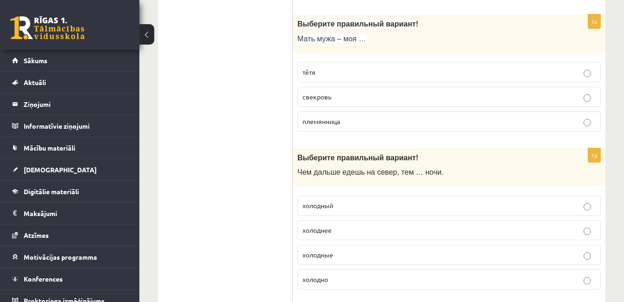
click at [325, 93] on span "свекровь" at bounding box center [317, 97] width 29 height 8
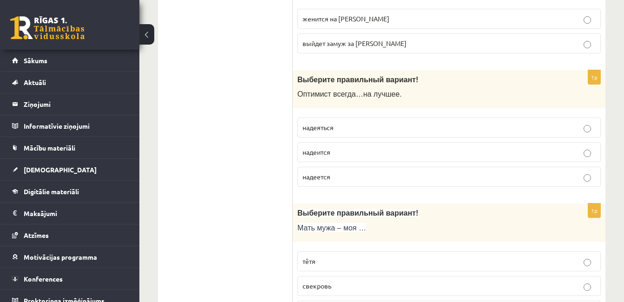
scroll to position [228, 0]
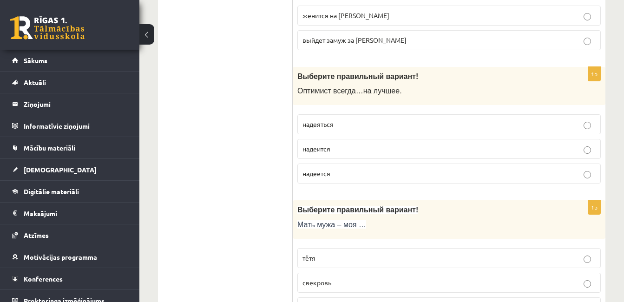
click at [336, 179] on p "надеется" at bounding box center [449, 174] width 293 height 10
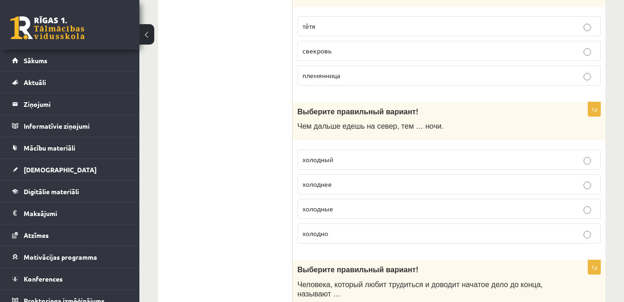
scroll to position [507, 0]
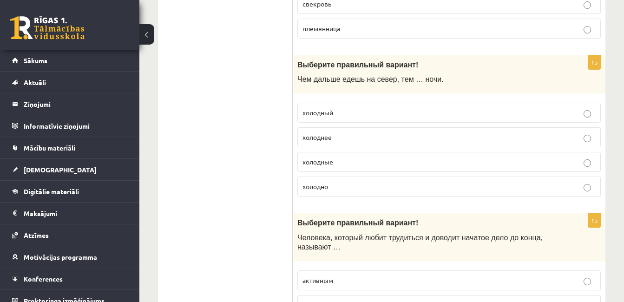
click at [343, 143] on label "холоднее" at bounding box center [450, 137] width 304 height 20
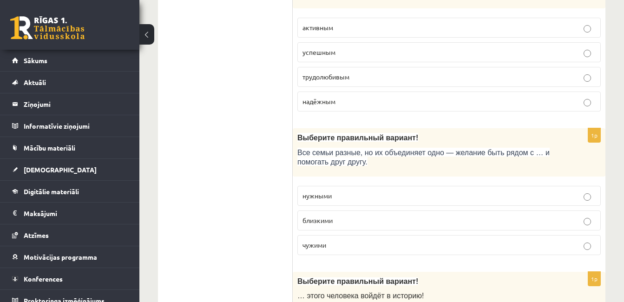
scroll to position [786, 0]
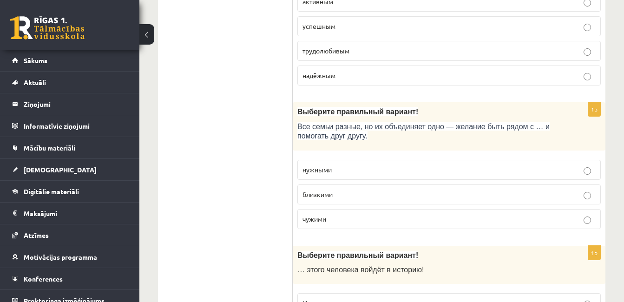
click at [337, 53] on span "трудолюбивым" at bounding box center [326, 50] width 47 height 8
click at [335, 193] on p "близкими" at bounding box center [449, 195] width 293 height 10
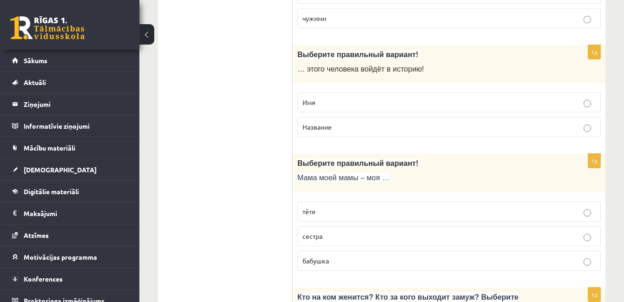
scroll to position [1018, 0]
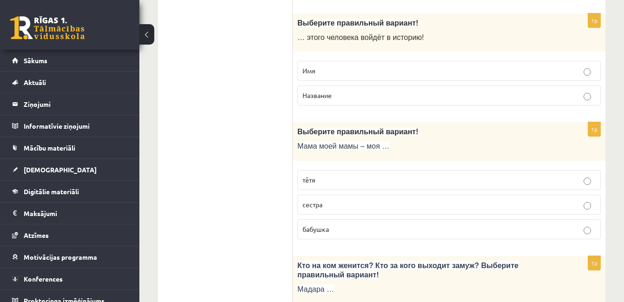
click at [324, 73] on p "Имя" at bounding box center [449, 71] width 293 height 10
click at [324, 234] on p "бабушка" at bounding box center [449, 230] width 293 height 10
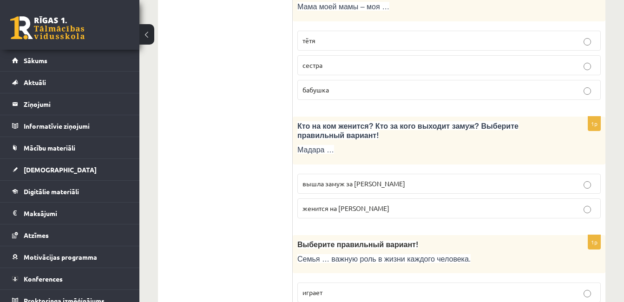
scroll to position [1204, 0]
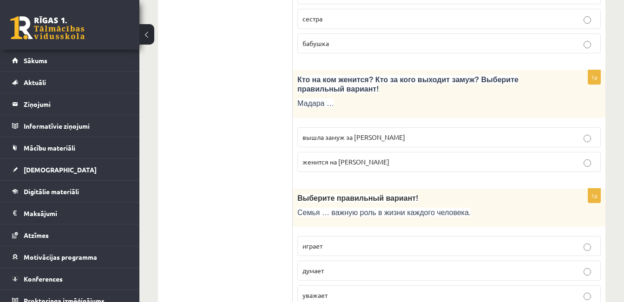
click at [338, 139] on span "вышла замуж за Марка" at bounding box center [354, 137] width 103 height 8
click at [329, 249] on p "играет" at bounding box center [449, 246] width 293 height 10
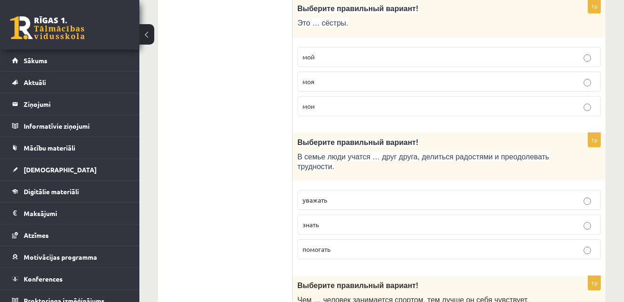
scroll to position [1530, 0]
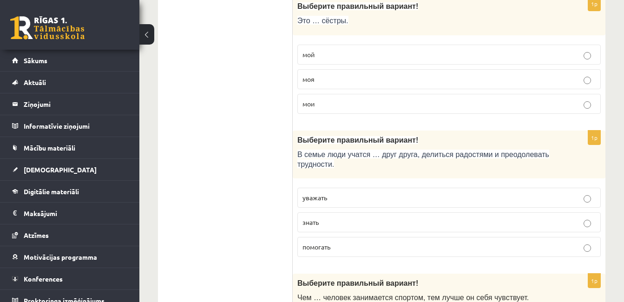
click at [327, 105] on p "мои" at bounding box center [449, 104] width 293 height 10
click at [345, 205] on label "уважать" at bounding box center [450, 198] width 304 height 20
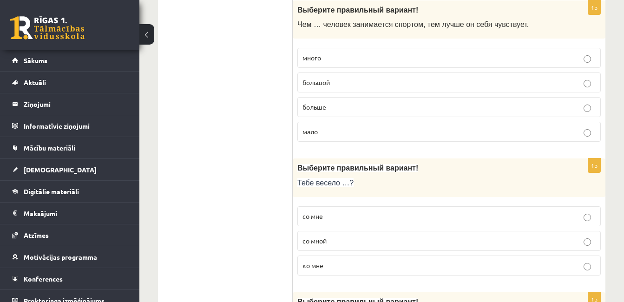
scroll to position [1809, 0]
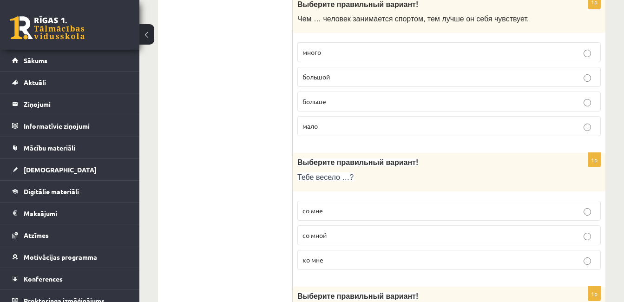
click at [334, 104] on p "больше" at bounding box center [449, 102] width 293 height 10
click at [336, 237] on p "со мной" at bounding box center [449, 236] width 293 height 10
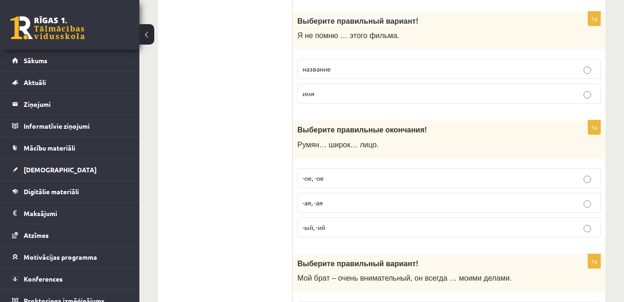
scroll to position [2088, 0]
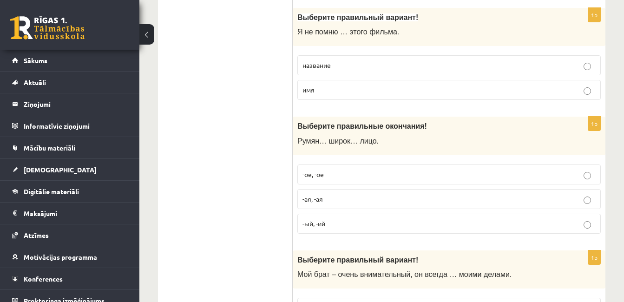
click at [326, 171] on p "-ое, -ое" at bounding box center [449, 175] width 293 height 10
click at [329, 64] on span "название" at bounding box center [317, 65] width 28 height 8
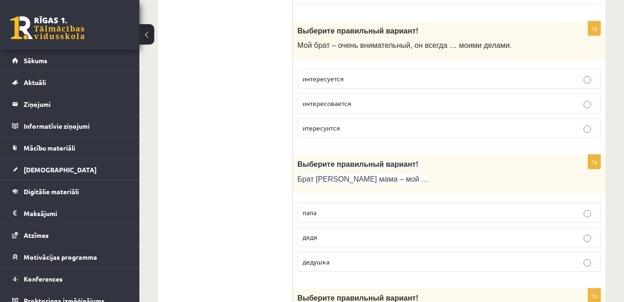
scroll to position [2320, 0]
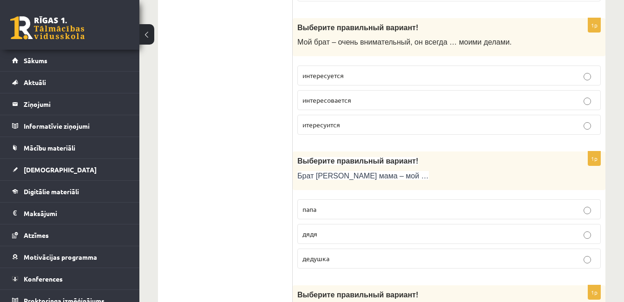
click at [333, 84] on label "интересуется" at bounding box center [450, 76] width 304 height 20
click at [326, 238] on p "дядя" at bounding box center [449, 234] width 293 height 10
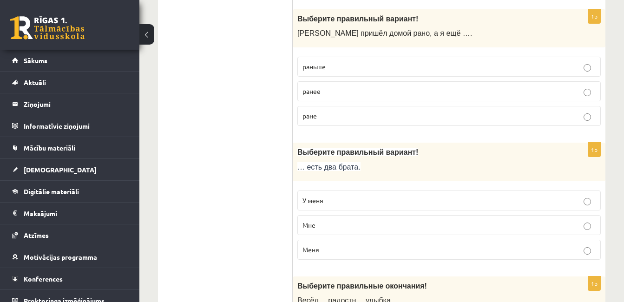
scroll to position [2599, 0]
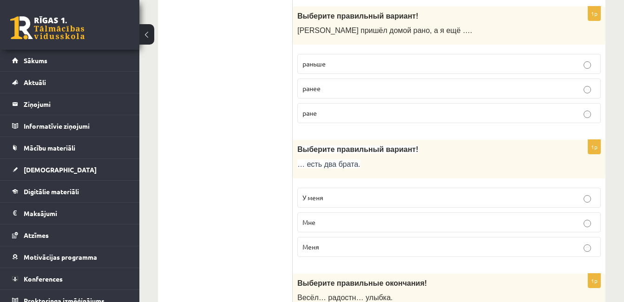
click at [320, 66] on span "раньше" at bounding box center [314, 64] width 23 height 8
click at [318, 205] on label "У меня" at bounding box center [450, 198] width 304 height 20
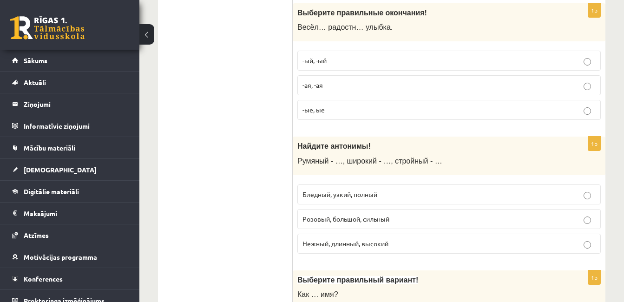
scroll to position [2878, 0]
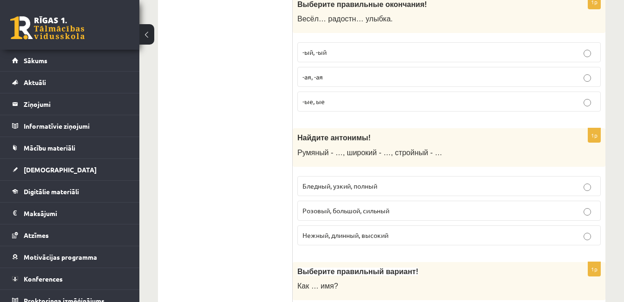
click at [334, 78] on p "-ая, -ая" at bounding box center [449, 77] width 293 height 10
click at [353, 193] on label "Бледный, узкий, полный" at bounding box center [450, 186] width 304 height 20
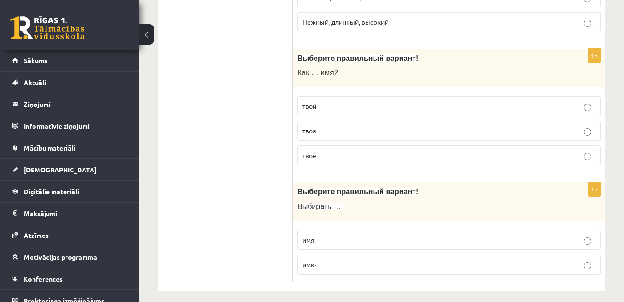
scroll to position [3100, 0]
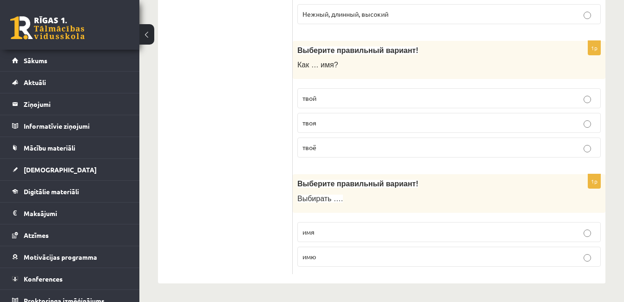
drag, startPoint x: 325, startPoint y: 154, endPoint x: 325, endPoint y: 167, distance: 13.0
click at [325, 154] on label "твоё" at bounding box center [450, 148] width 304 height 20
click at [338, 238] on label "имя" at bounding box center [450, 232] width 304 height 20
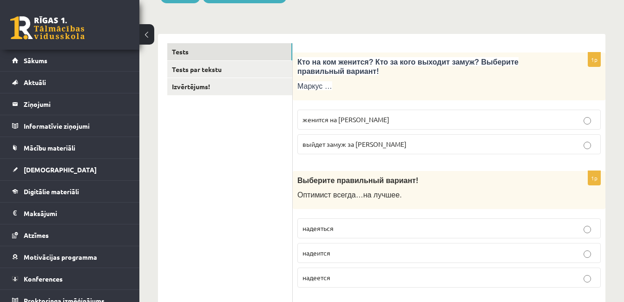
scroll to position [0, 0]
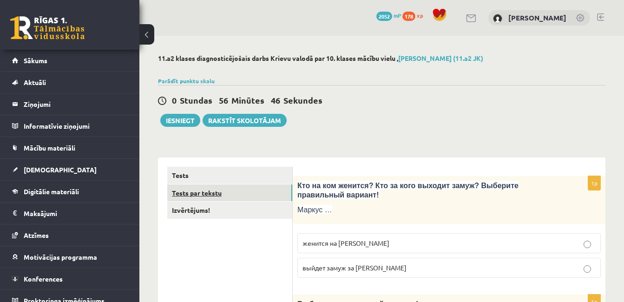
click at [255, 191] on link "Tests par tekstu" at bounding box center [229, 193] width 125 height 17
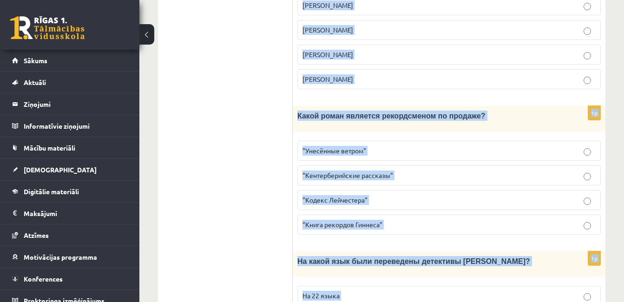
scroll to position [1044, 0]
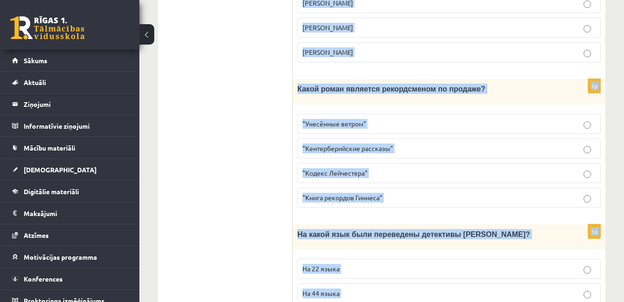
drag, startPoint x: 303, startPoint y: 126, endPoint x: 441, endPoint y: 314, distance: 233.0
copy form "Прочитайте текст «Интересные факты о книгах», выберите правильный вариант! Инте…"
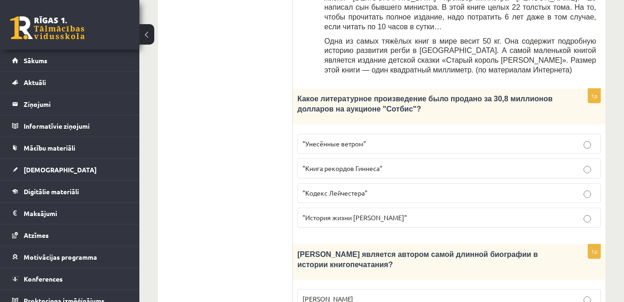
scroll to position [626, 0]
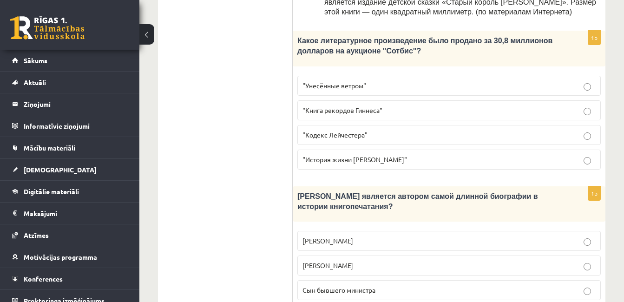
click at [365, 131] on span ""Кодекс Лейчестера"" at bounding box center [335, 135] width 65 height 8
click at [358, 286] on span "Сын бывшего министра" at bounding box center [339, 290] width 73 height 8
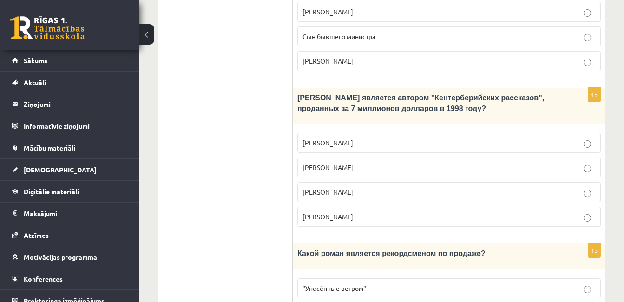
scroll to position [905, 0]
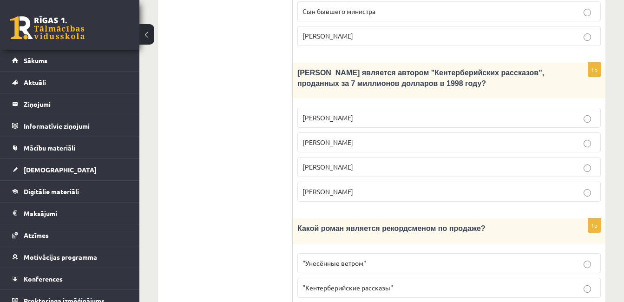
click at [329, 259] on span ""Унесённые ветром"" at bounding box center [335, 263] width 64 height 8
click at [339, 163] on span "Джефри Чосер" at bounding box center [328, 167] width 51 height 8
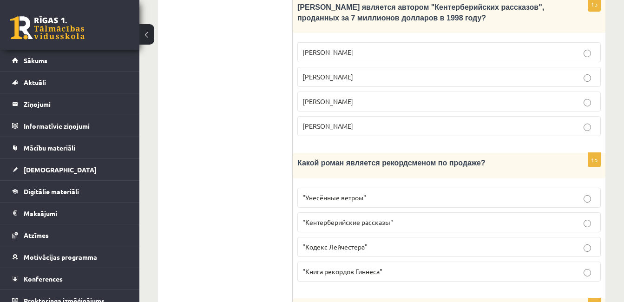
scroll to position [1044, 0]
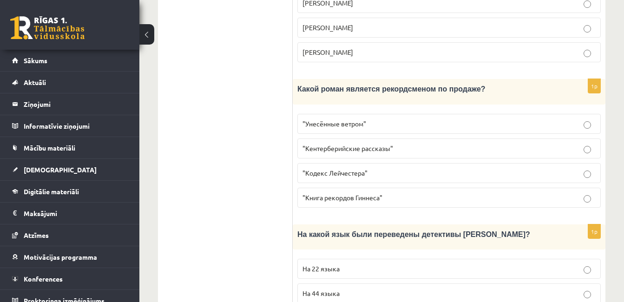
click at [351, 289] on p "На 44 языка" at bounding box center [449, 294] width 293 height 10
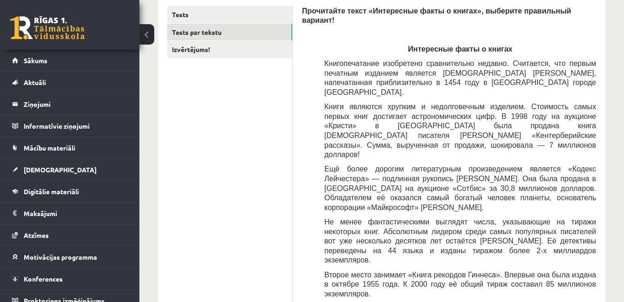
scroll to position [114, 0]
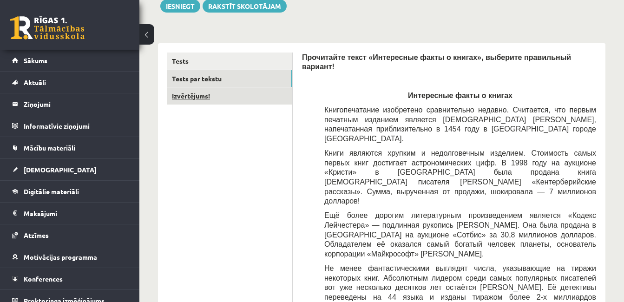
click at [202, 98] on link "Izvērtējums!" at bounding box center [229, 95] width 125 height 17
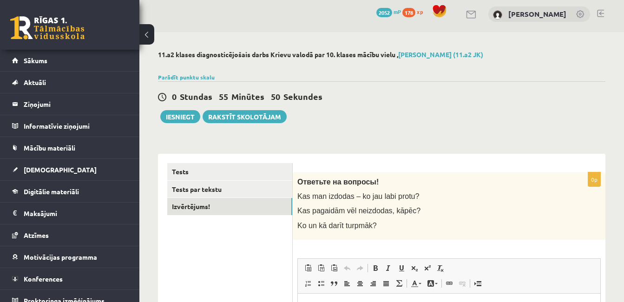
scroll to position [0, 0]
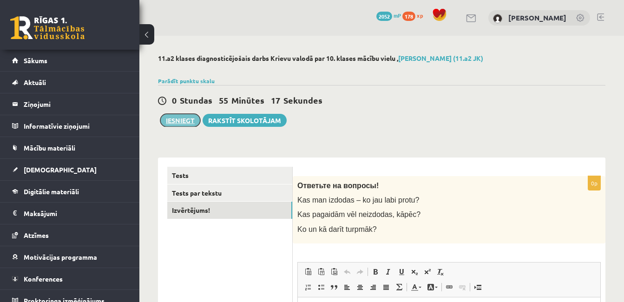
click at [193, 118] on button "Iesniegt" at bounding box center [180, 120] width 40 height 13
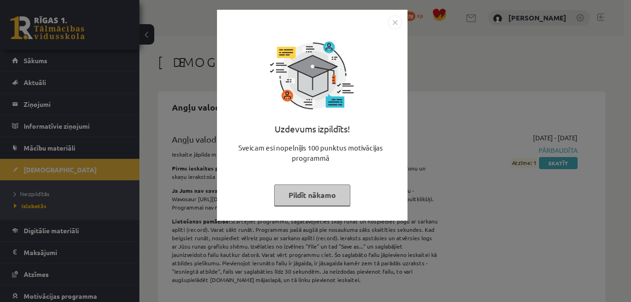
click at [396, 19] on img "Close" at bounding box center [395, 22] width 14 height 14
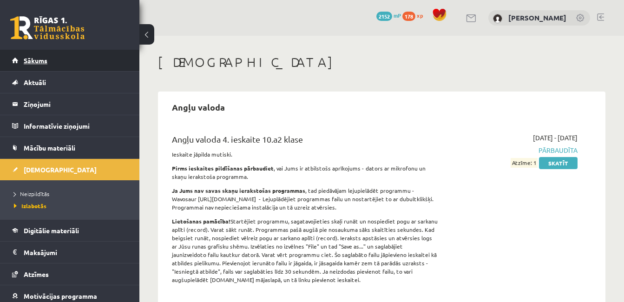
click at [109, 58] on link "Sākums" at bounding box center [70, 60] width 116 height 21
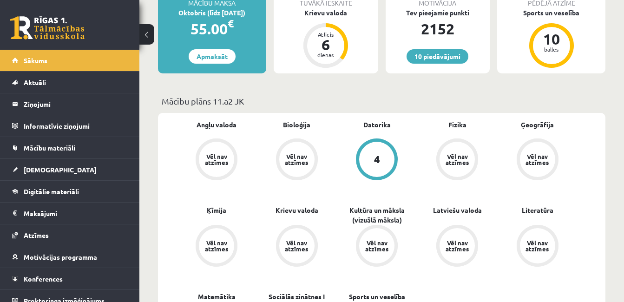
scroll to position [139, 0]
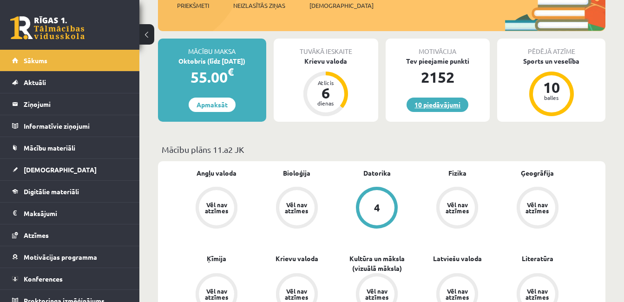
click at [438, 107] on link "10 piedāvājumi" at bounding box center [438, 105] width 62 height 14
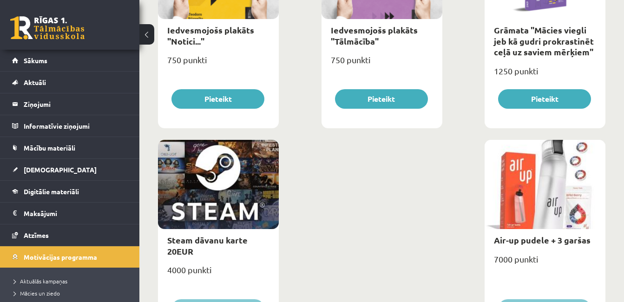
scroll to position [1546, 0]
